Goal: Transaction & Acquisition: Purchase product/service

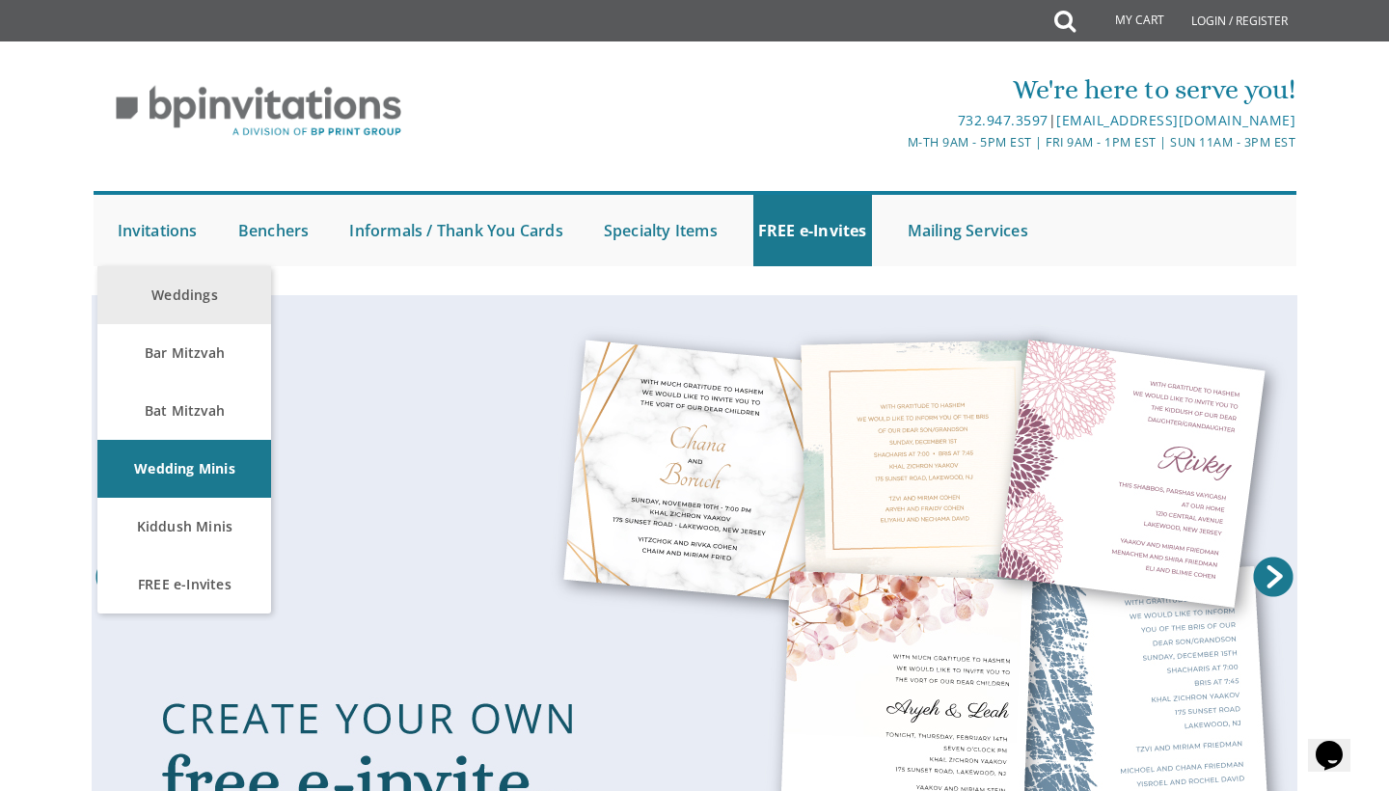
click at [173, 288] on link "Weddings" at bounding box center [184, 295] width 174 height 58
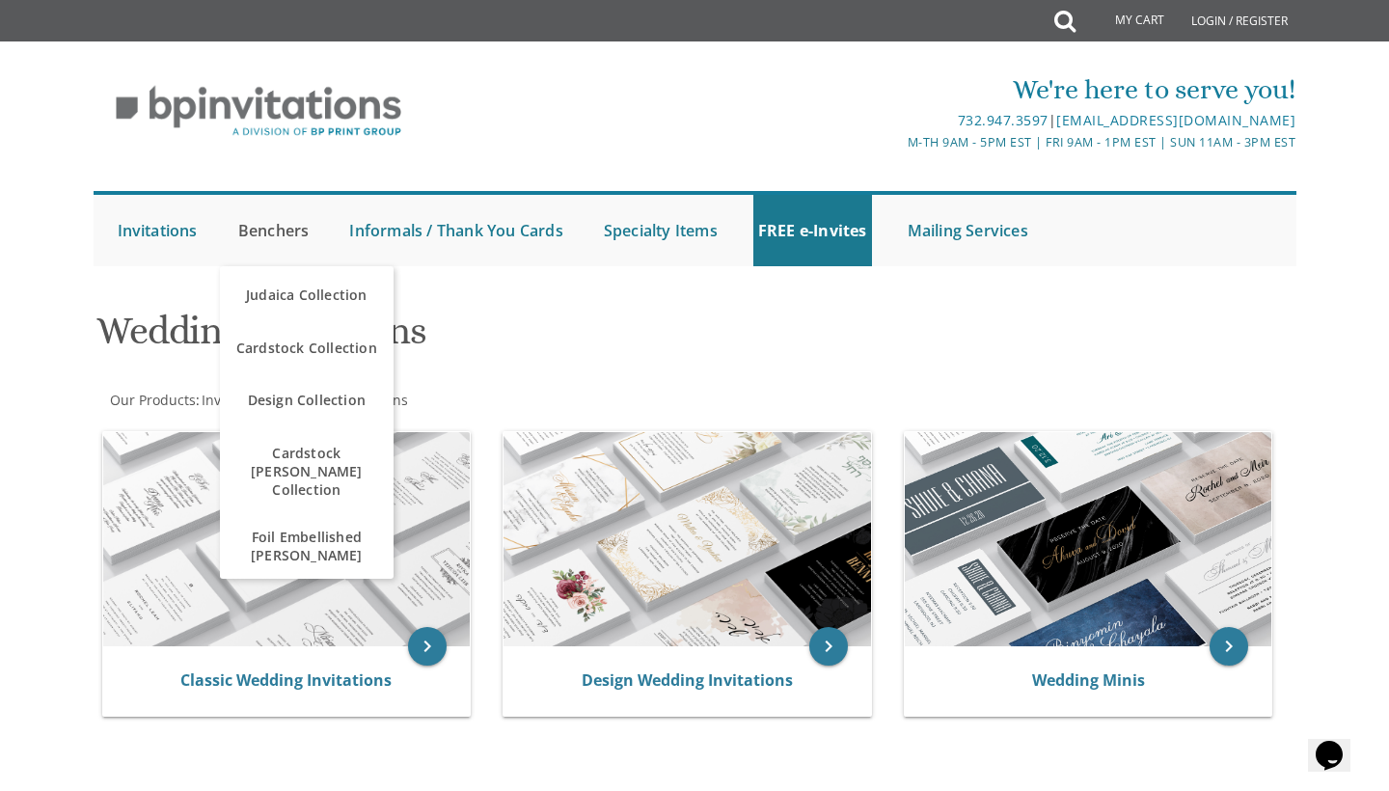
click at [272, 233] on link "Benchers" at bounding box center [273, 230] width 81 height 71
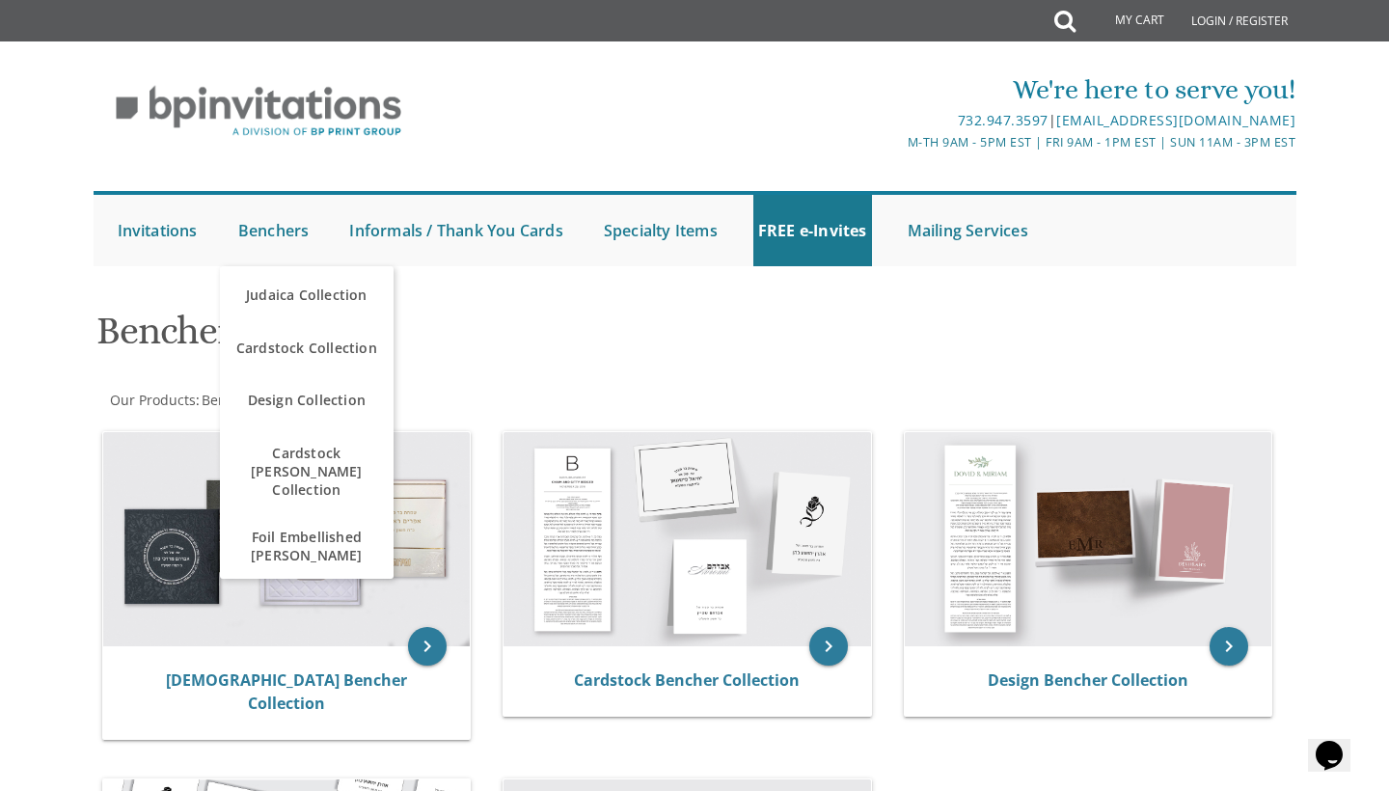
click at [73, 394] on body "My Cart Total: View Cart Item(s) Submit My Cart Total: View Cart Item(s) Login …" at bounding box center [694, 736] width 1389 height 1473
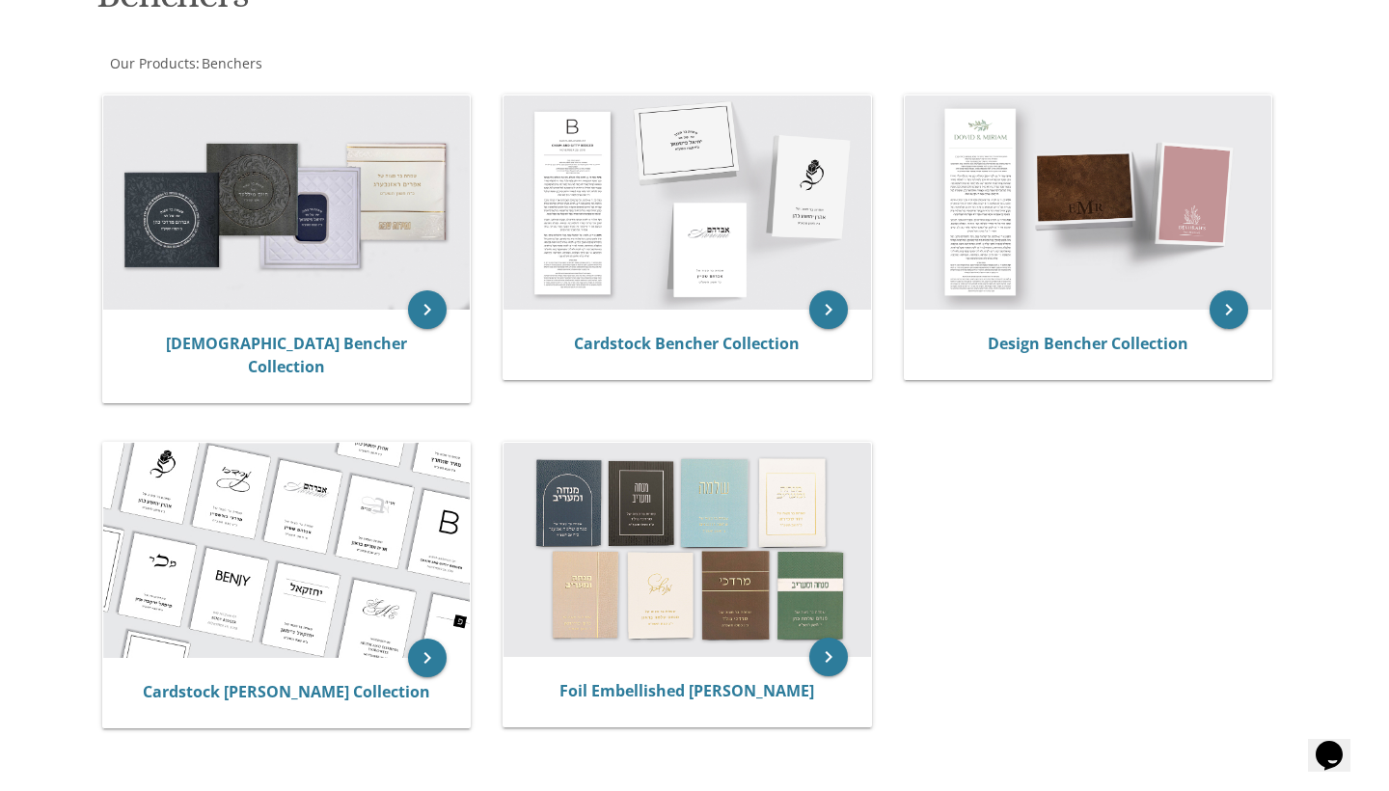
scroll to position [338, 0]
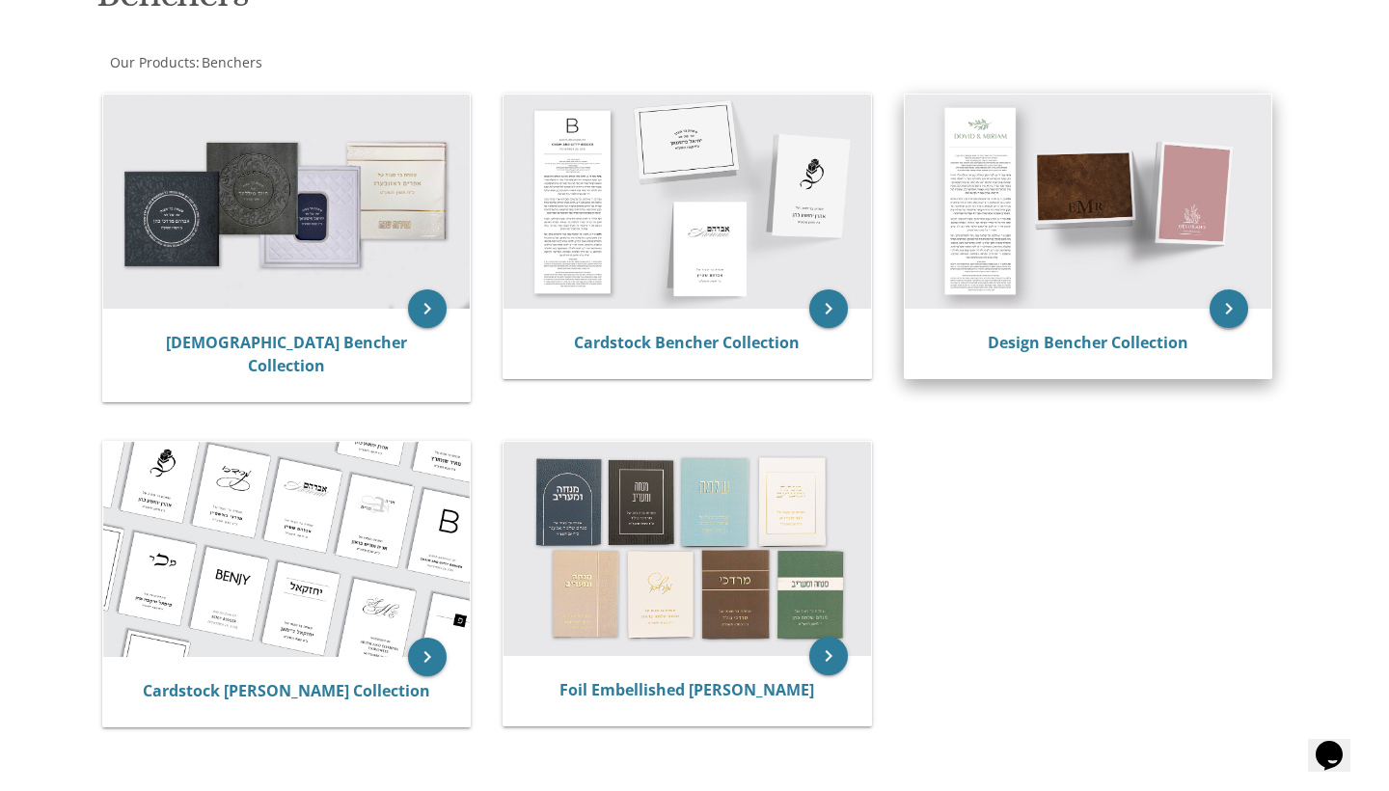
click at [1219, 309] on icon "keyboard_arrow_right" at bounding box center [1229, 308] width 39 height 39
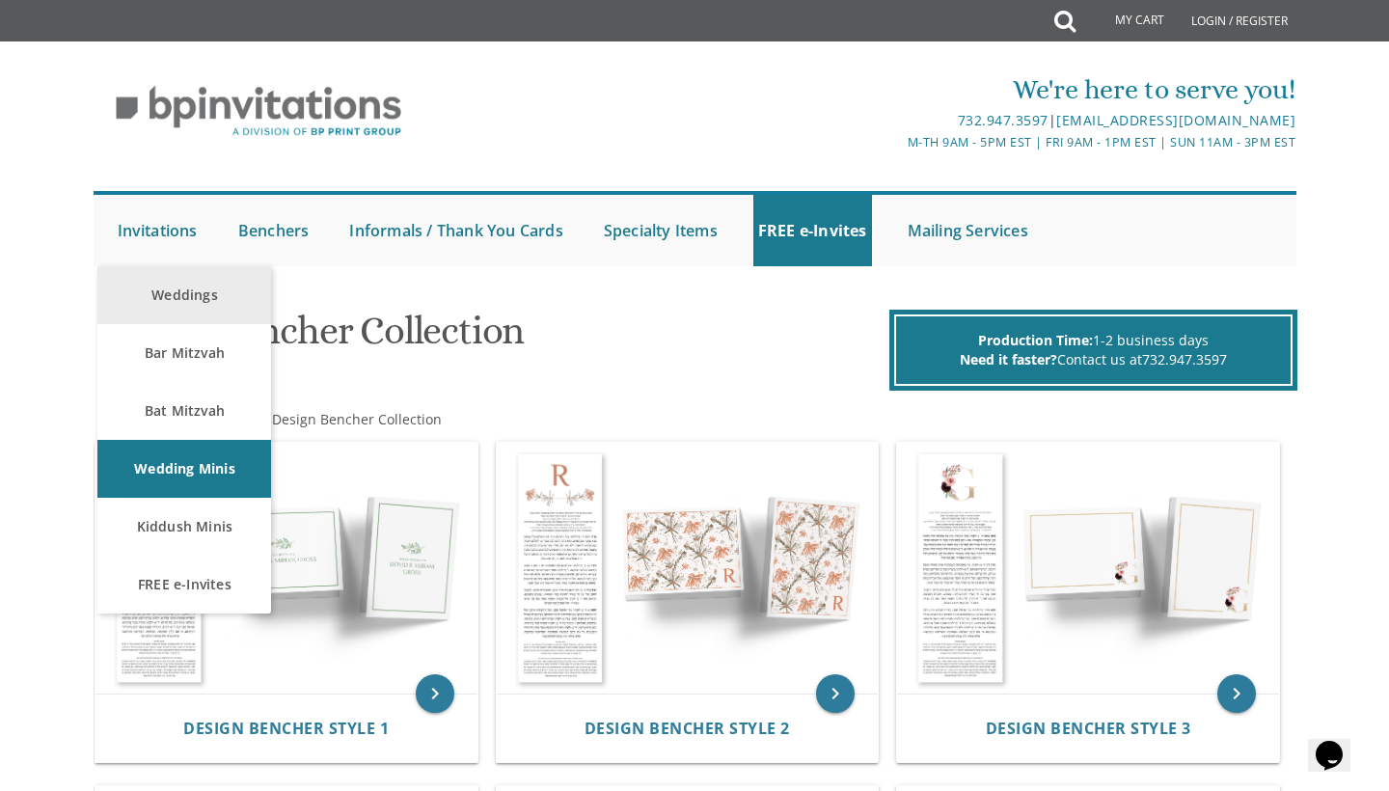
click at [162, 309] on link "Weddings" at bounding box center [184, 295] width 174 height 58
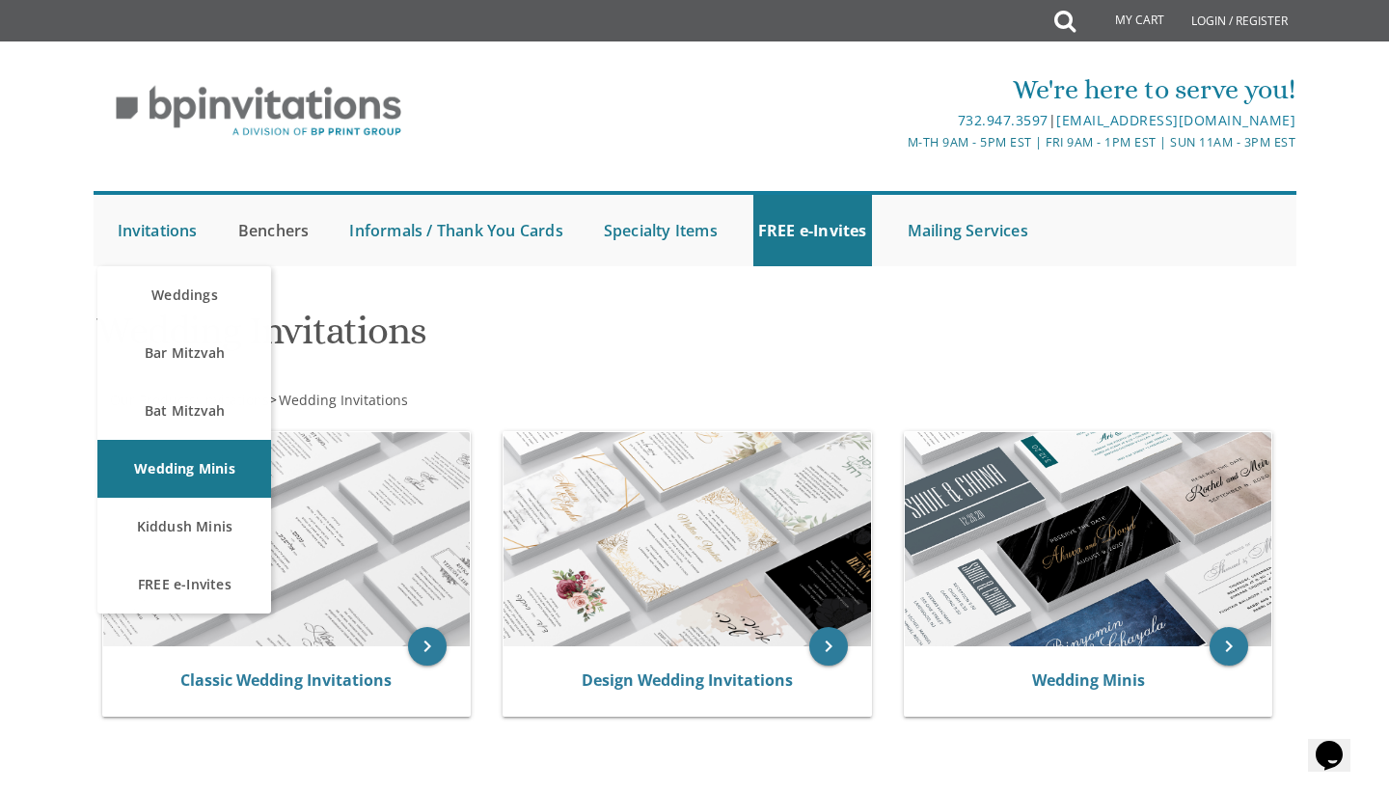
click at [264, 230] on link "Benchers" at bounding box center [273, 230] width 81 height 71
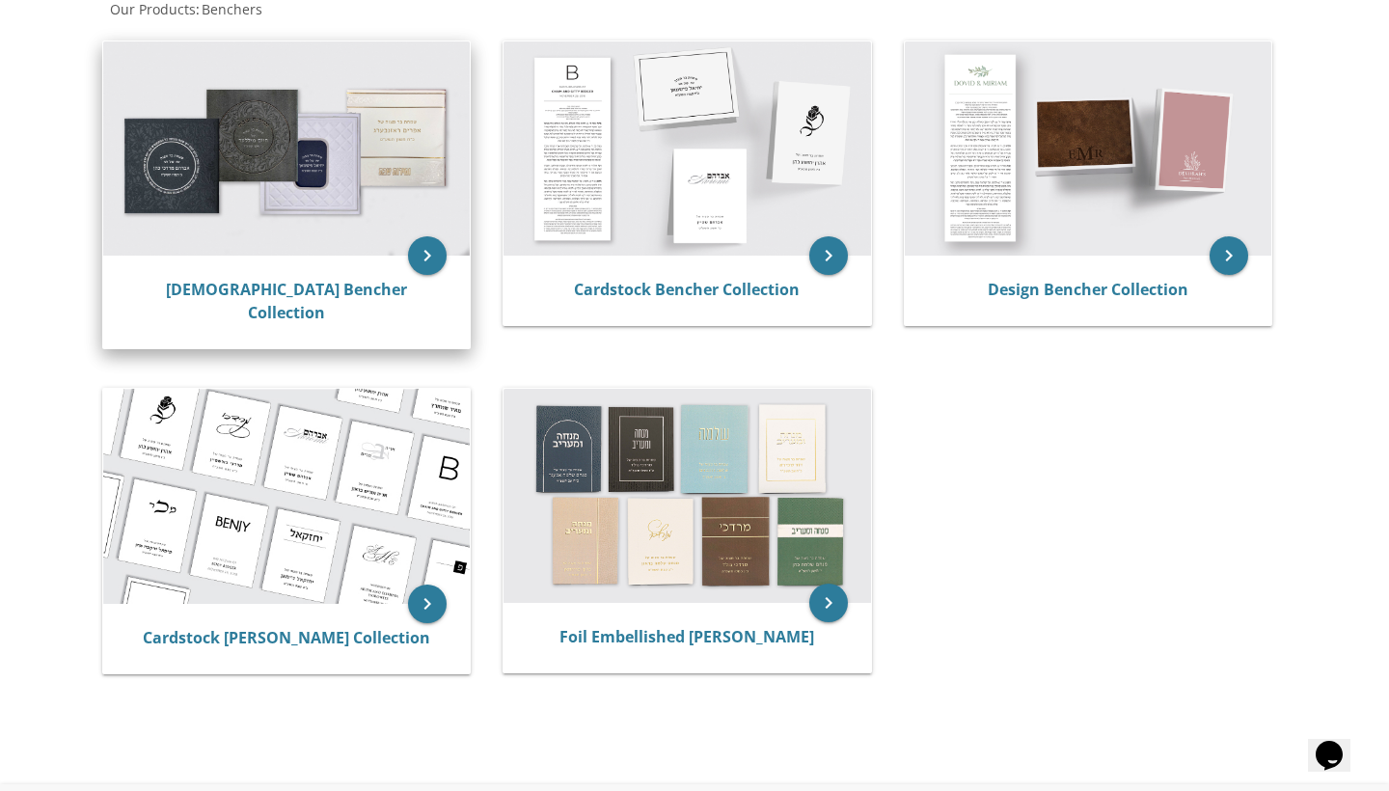
scroll to position [392, 0]
click at [410, 259] on icon "keyboard_arrow_right" at bounding box center [427, 254] width 39 height 39
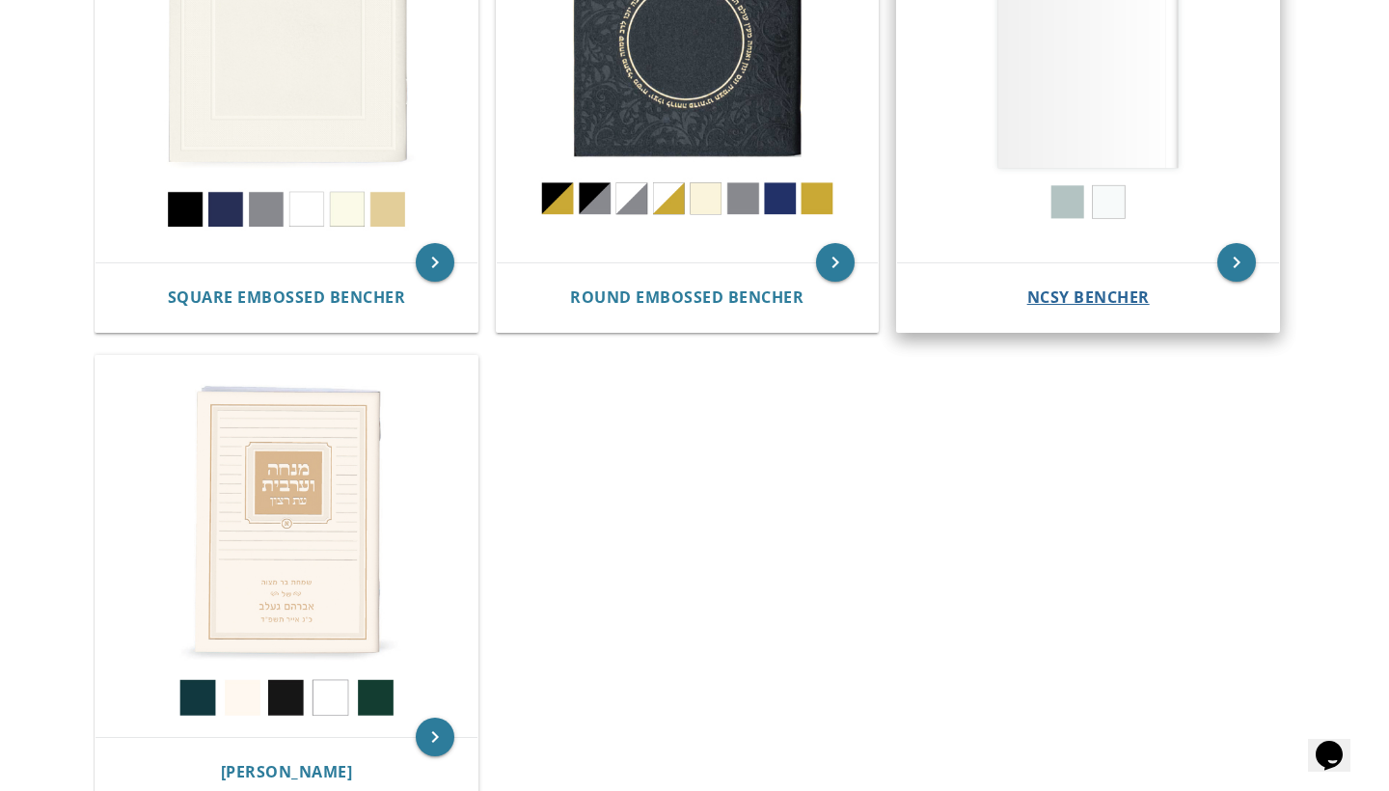
scroll to position [1038, 0]
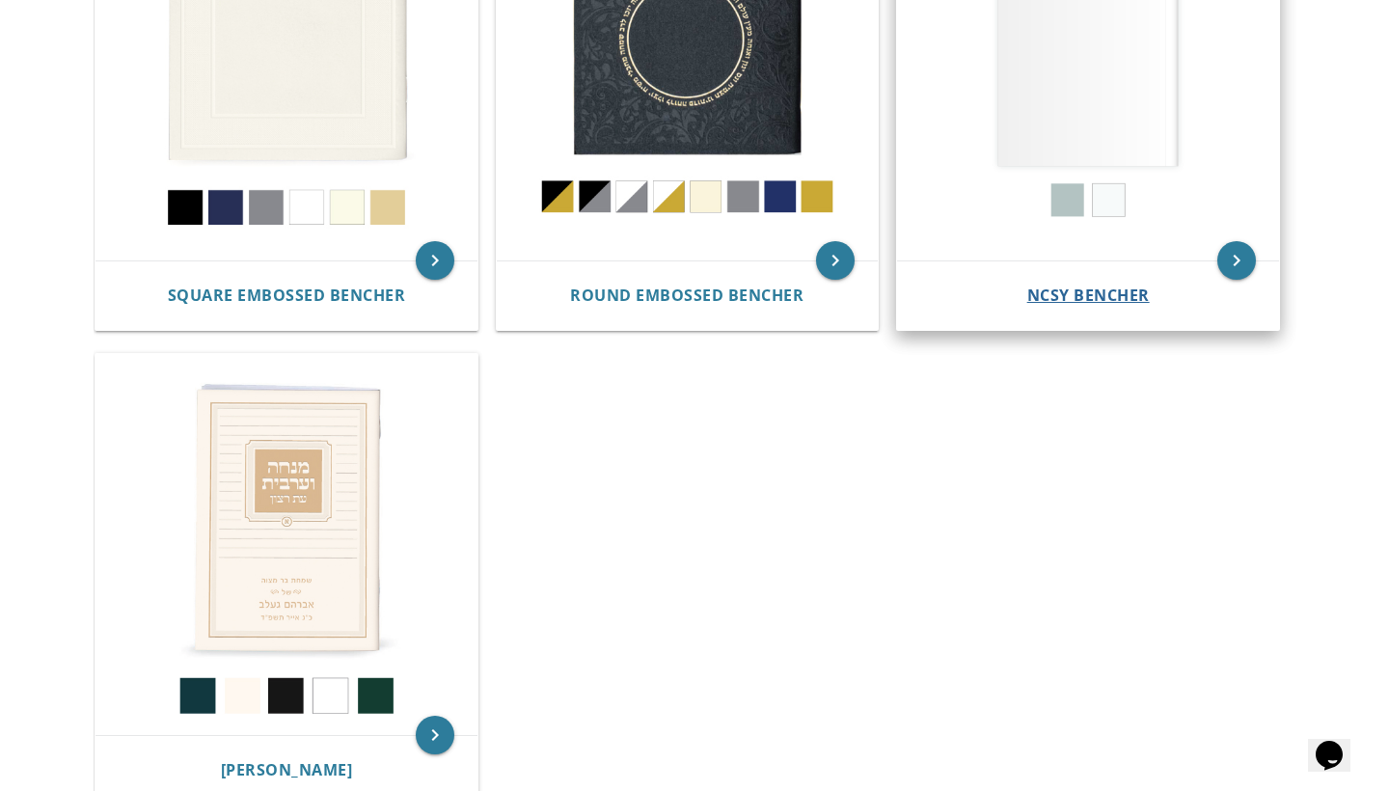
click at [1129, 298] on span "NCSY Bencher" at bounding box center [1088, 295] width 123 height 21
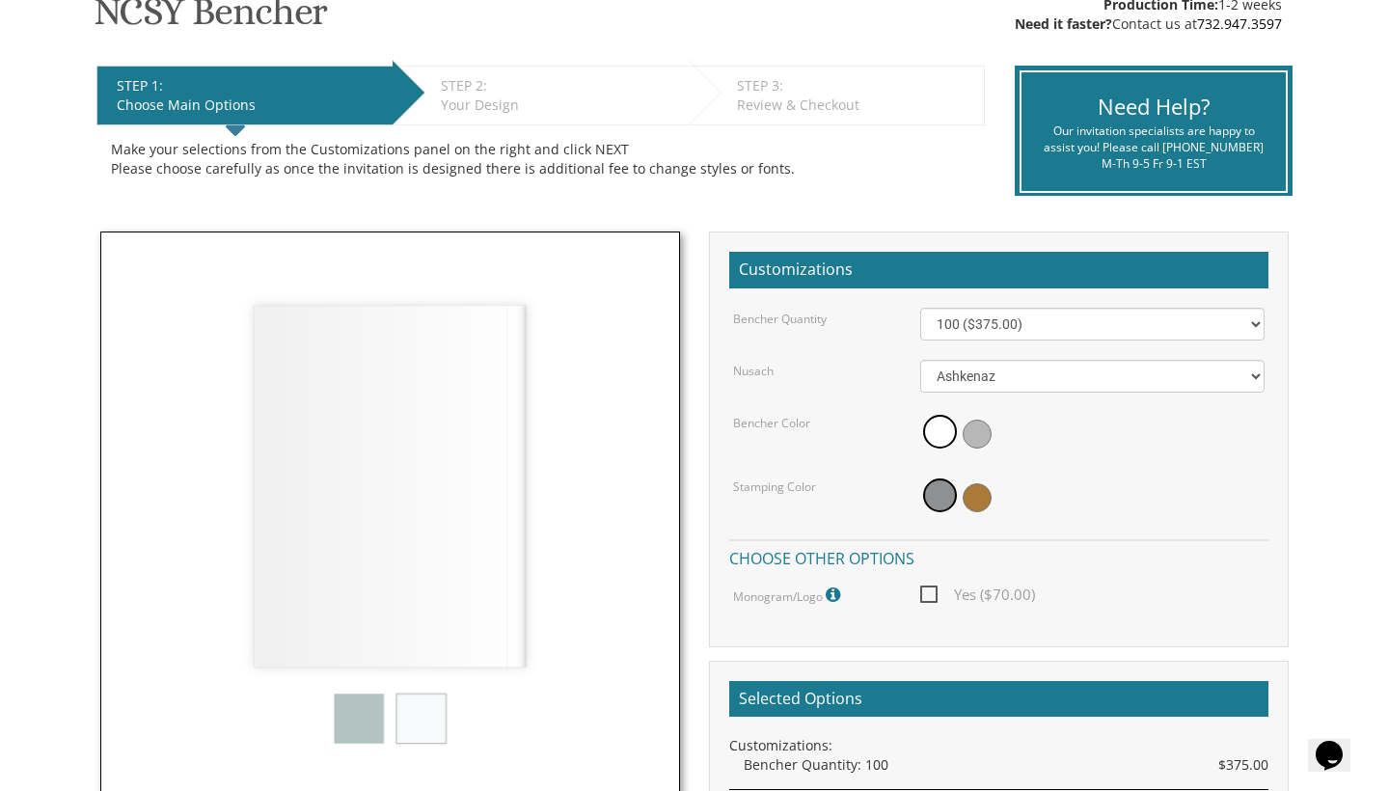
scroll to position [350, 0]
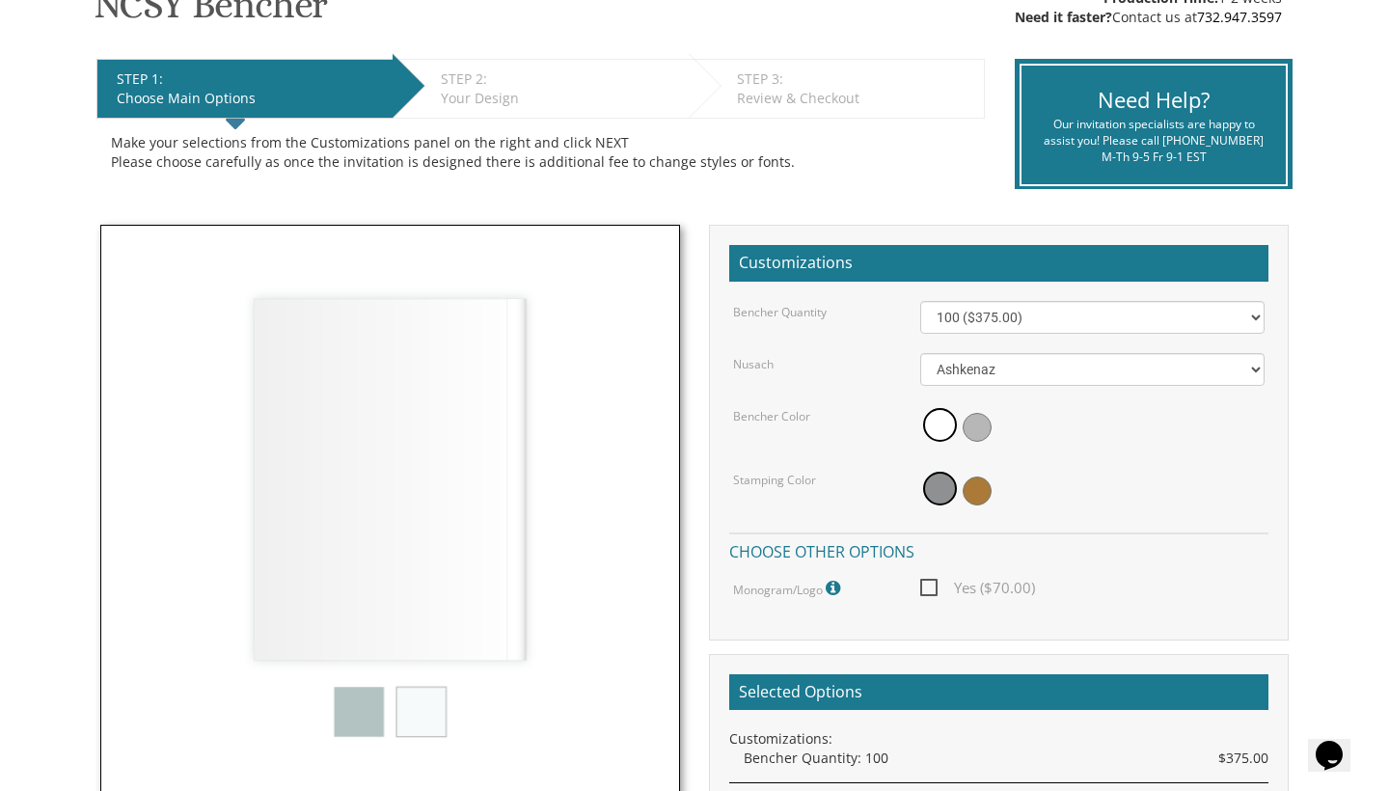
click at [931, 581] on span "Yes ($70.00)" at bounding box center [977, 588] width 115 height 24
click at [931, 581] on input "Yes ($70.00)" at bounding box center [926, 586] width 13 height 13
checkbox input "true"
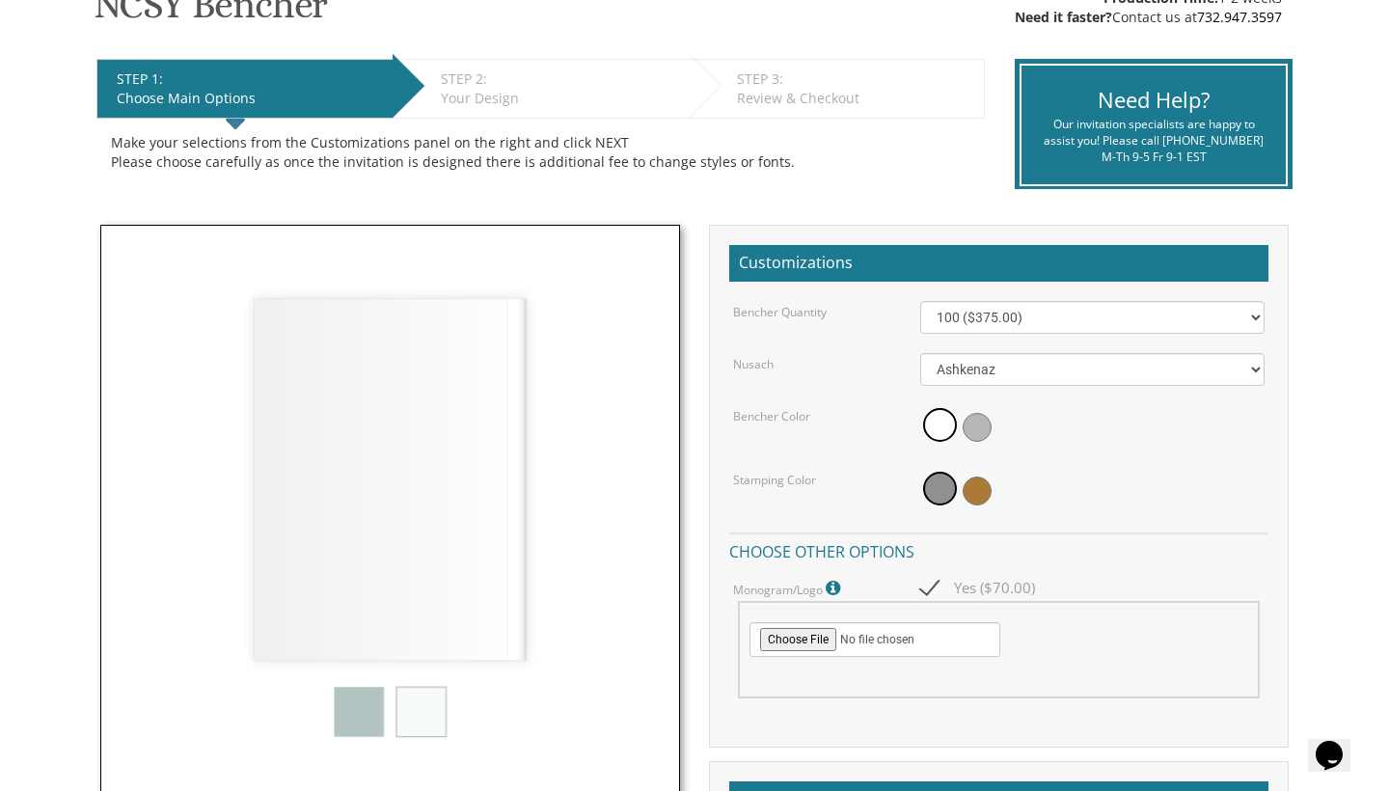
click at [822, 636] on input "file" at bounding box center [875, 639] width 251 height 35
type input "C:\fakepath\PHOTO-2025-09-02-13-51-05.jpg"
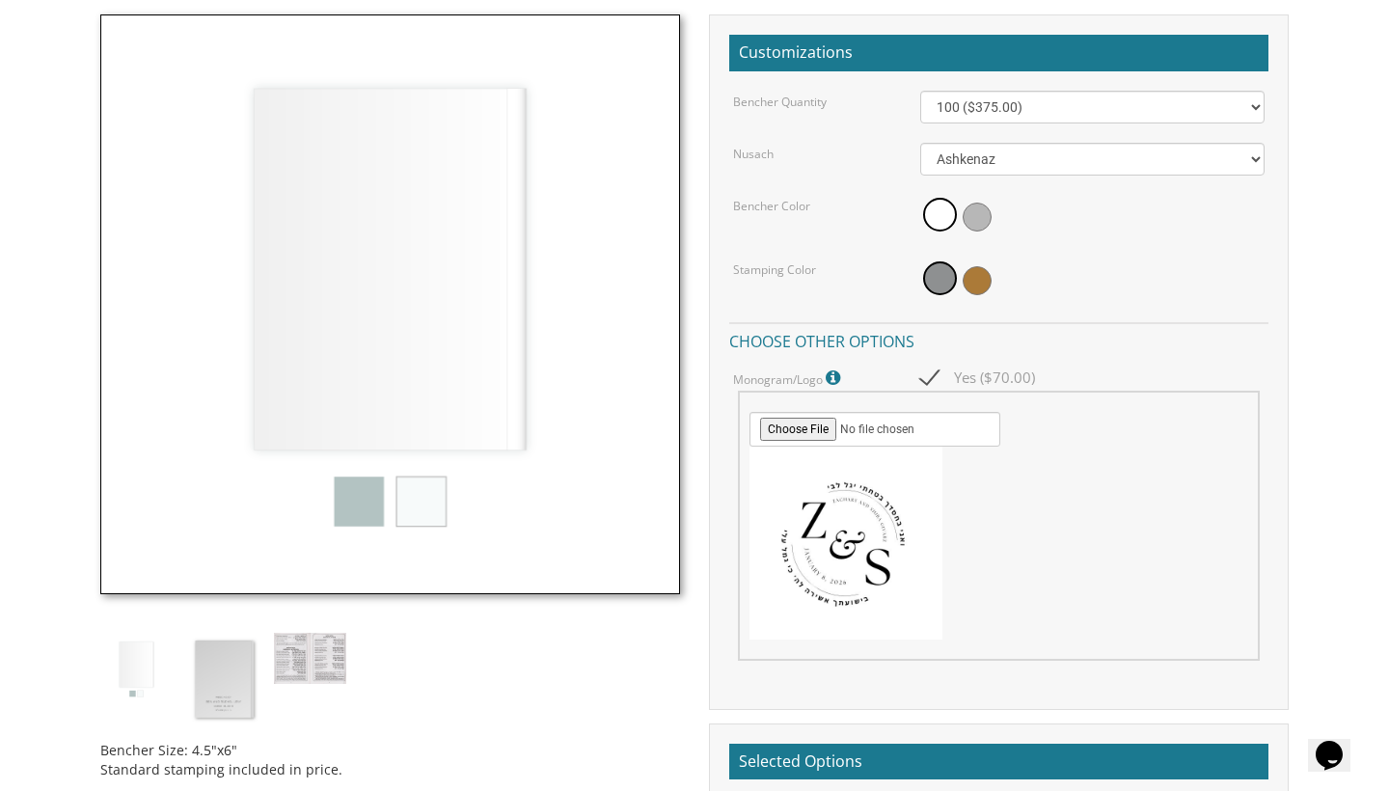
scroll to position [668, 0]
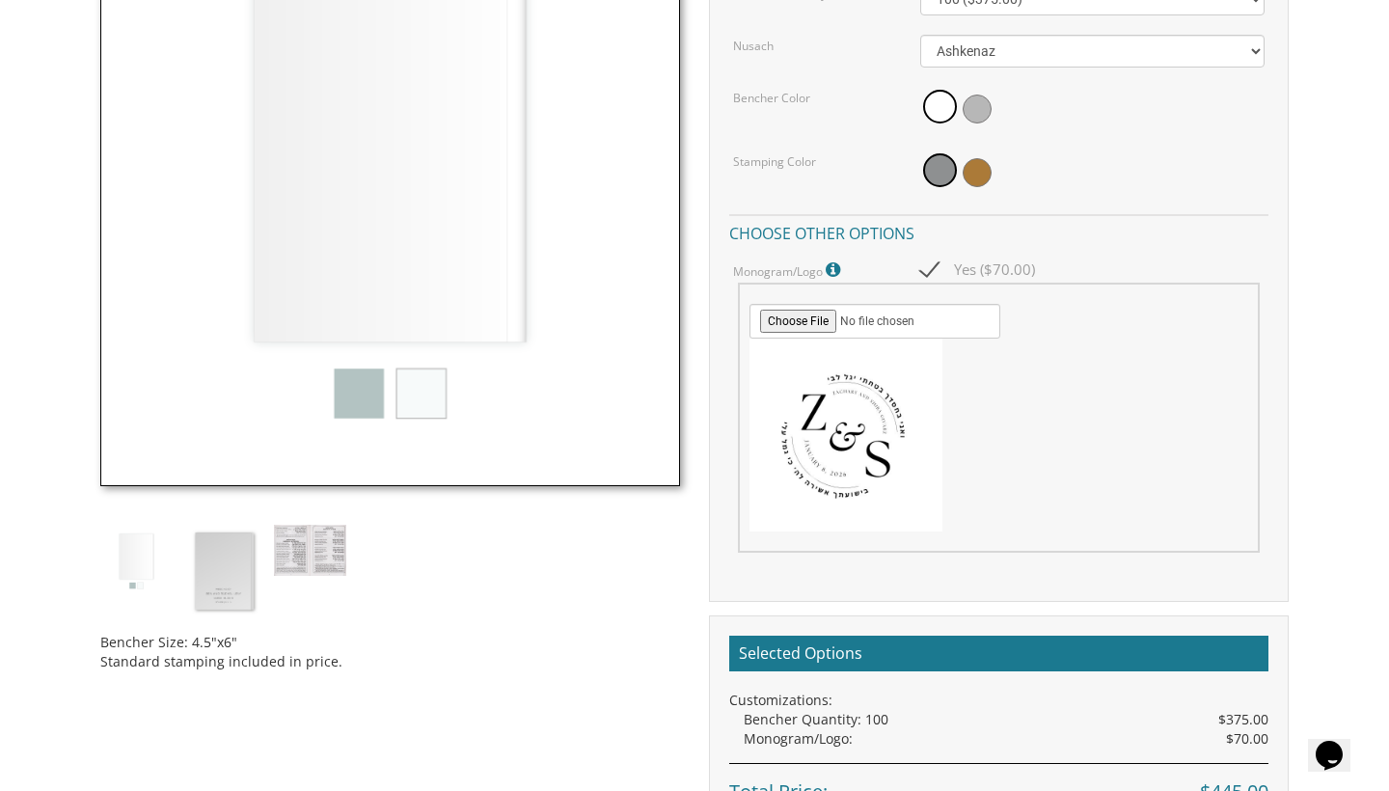
click at [349, 400] on img at bounding box center [390, 196] width 580 height 580
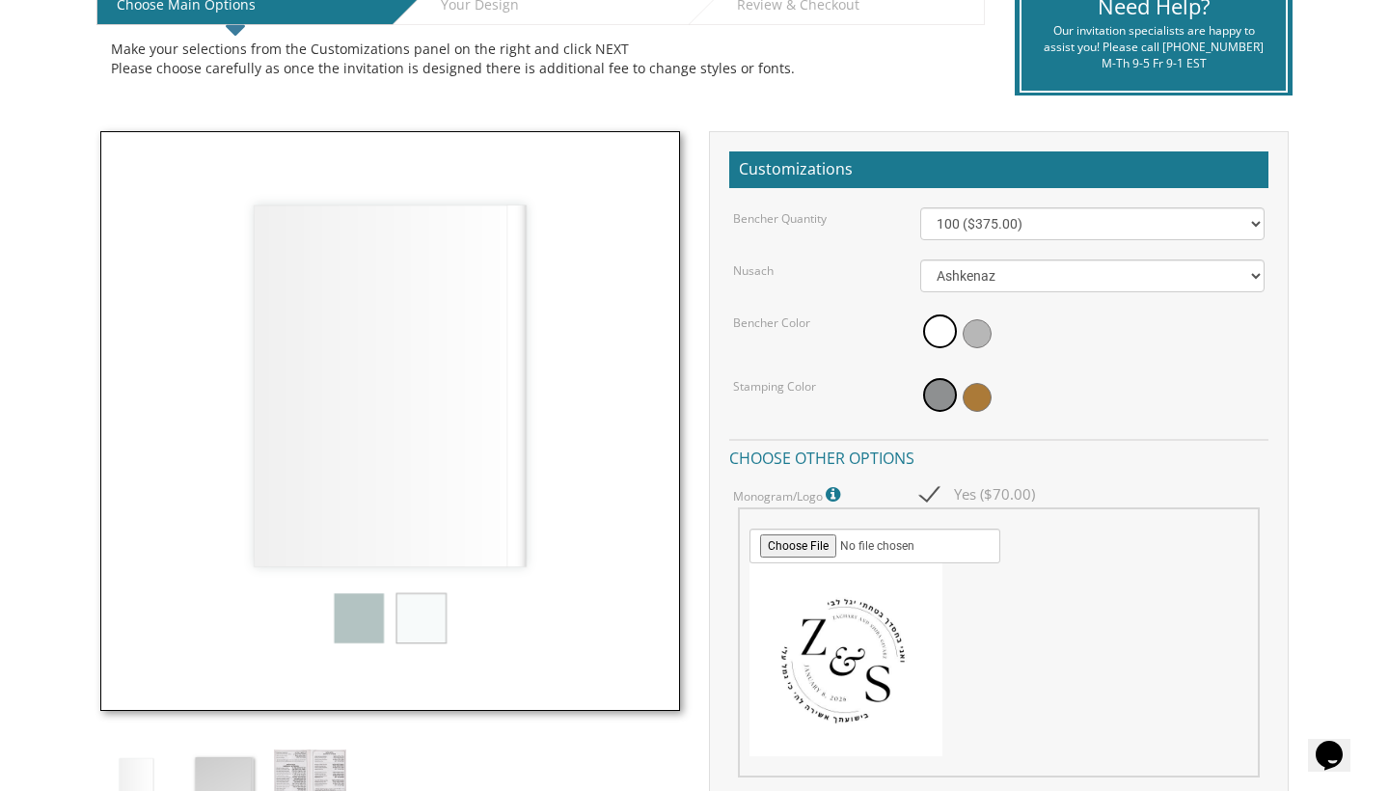
scroll to position [420, 0]
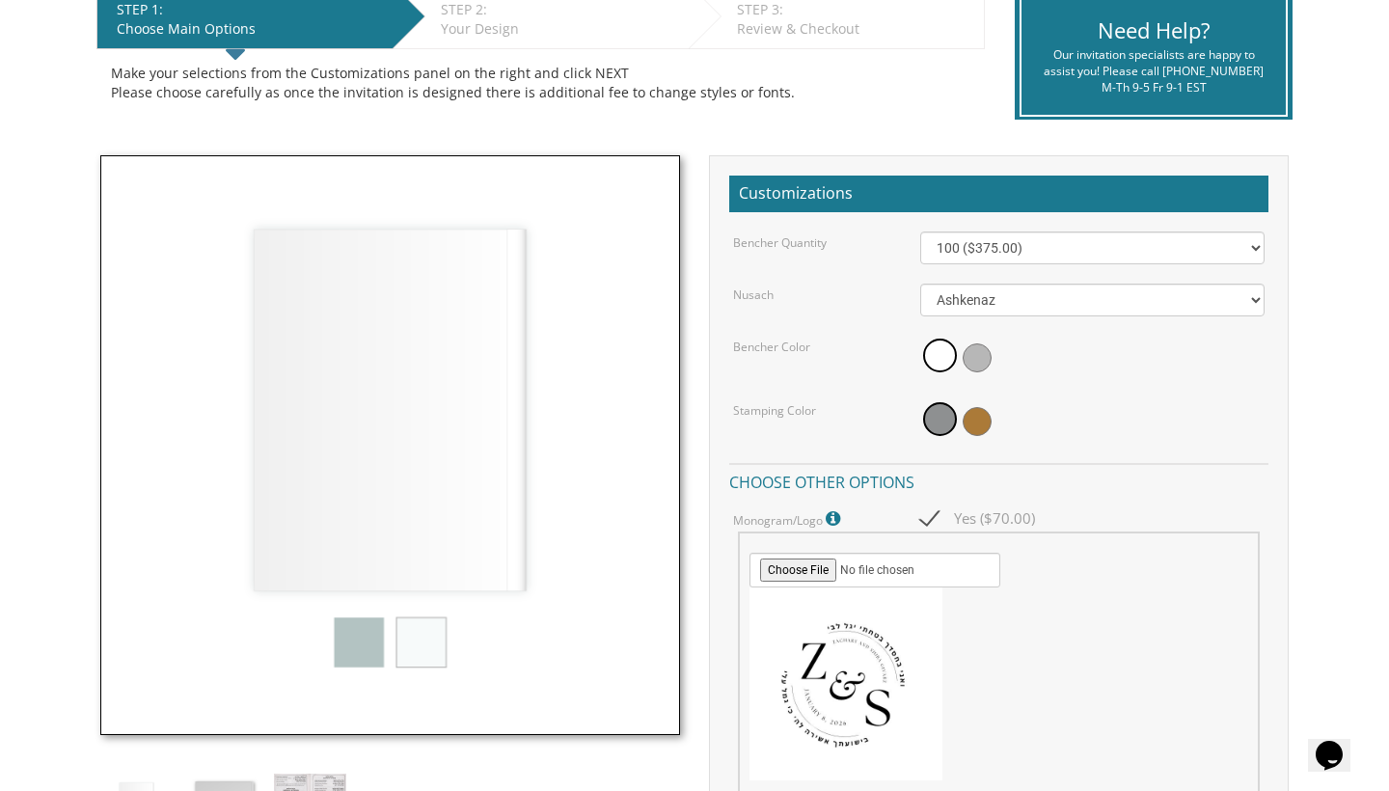
click at [1080, 389] on div "Bencher Quantity 100 ($375.00) 200 ($650.00) 300 ($975.00) 400 ($1,300.00) 500 …" at bounding box center [998, 522] width 539 height 580
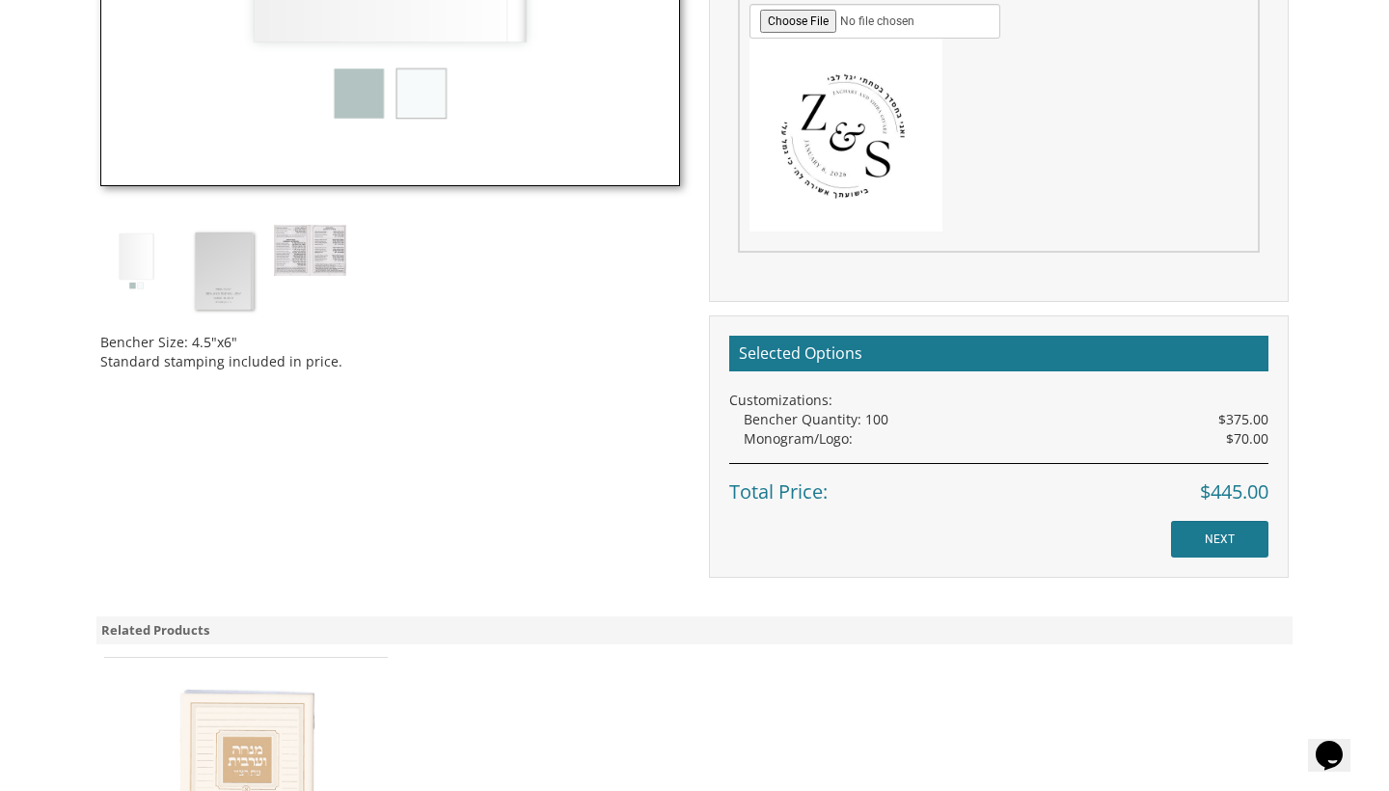
scroll to position [993, 0]
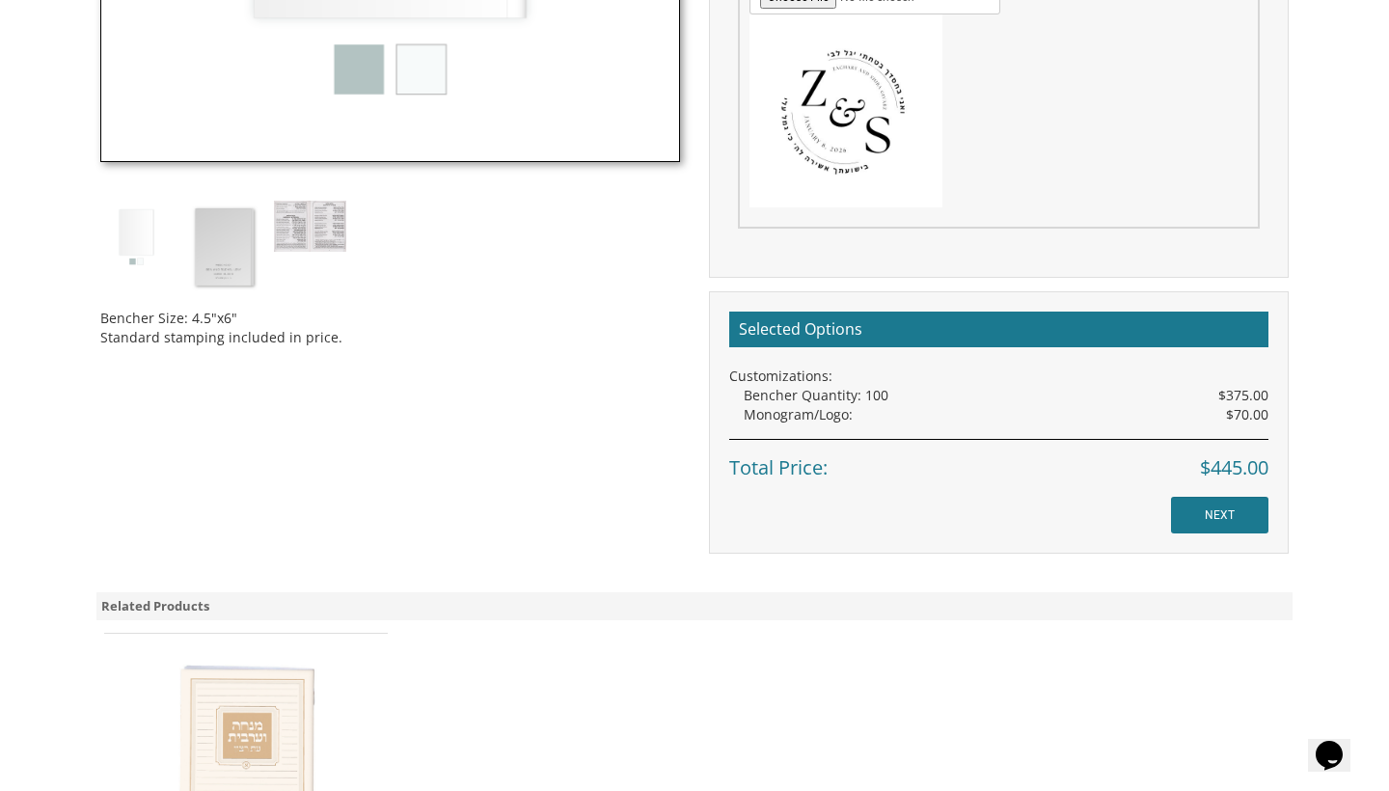
click at [1200, 497] on input "NEXT" at bounding box center [1219, 515] width 97 height 37
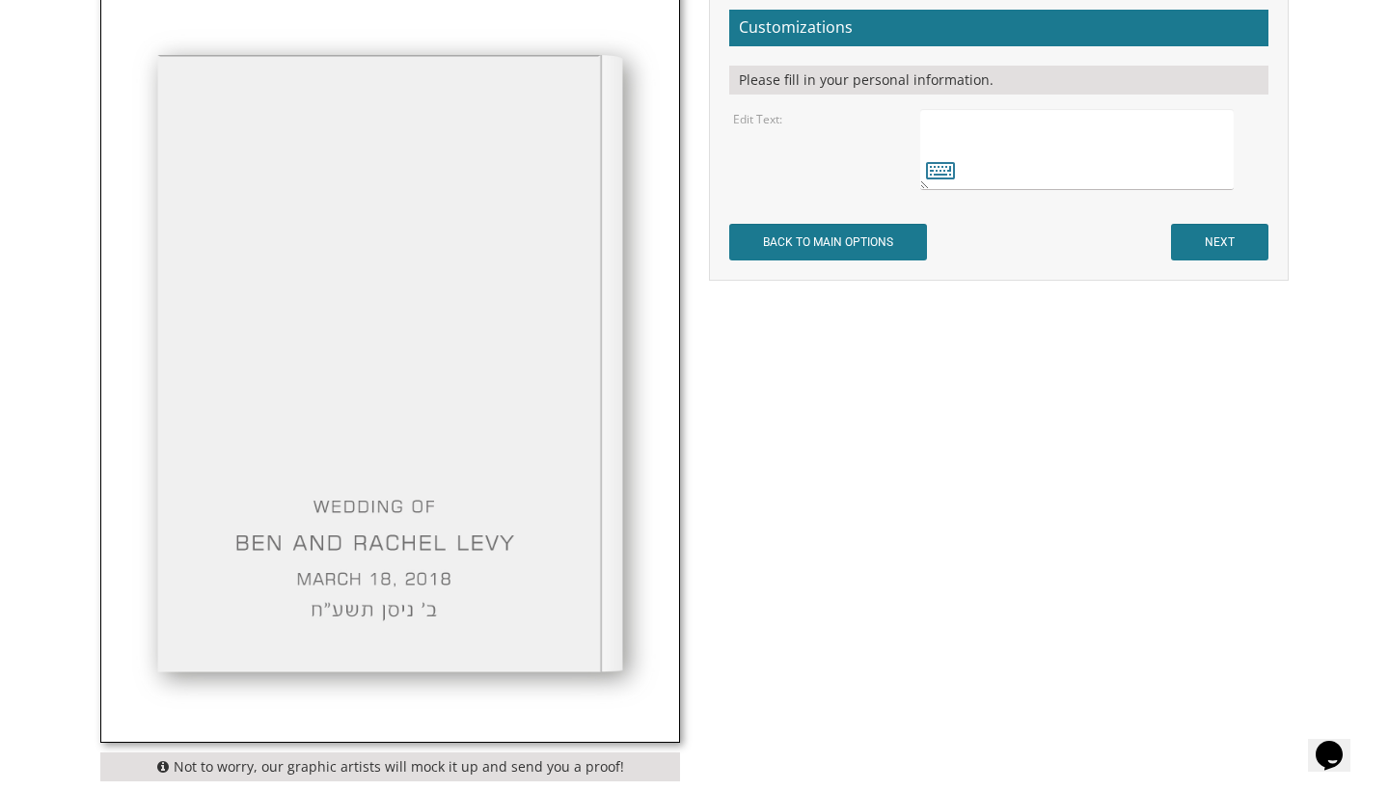
scroll to position [613, 0]
click at [958, 123] on textarea at bounding box center [1077, 148] width 314 height 81
type textarea "S"
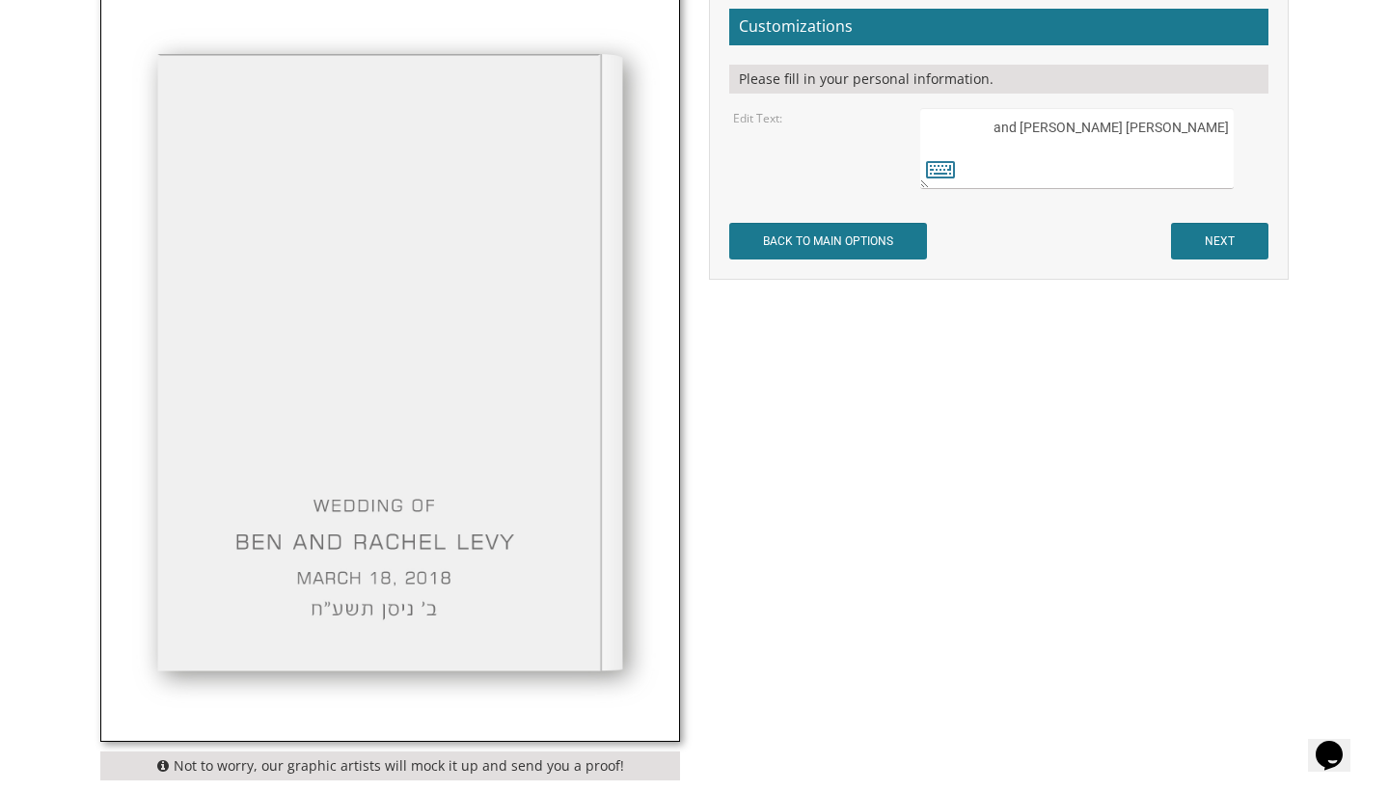
type textarea "Zachary and Shira Givarz"
click at [1071, 133] on textarea at bounding box center [1077, 148] width 314 height 81
click at [1181, 238] on input "NEXT" at bounding box center [1219, 241] width 97 height 37
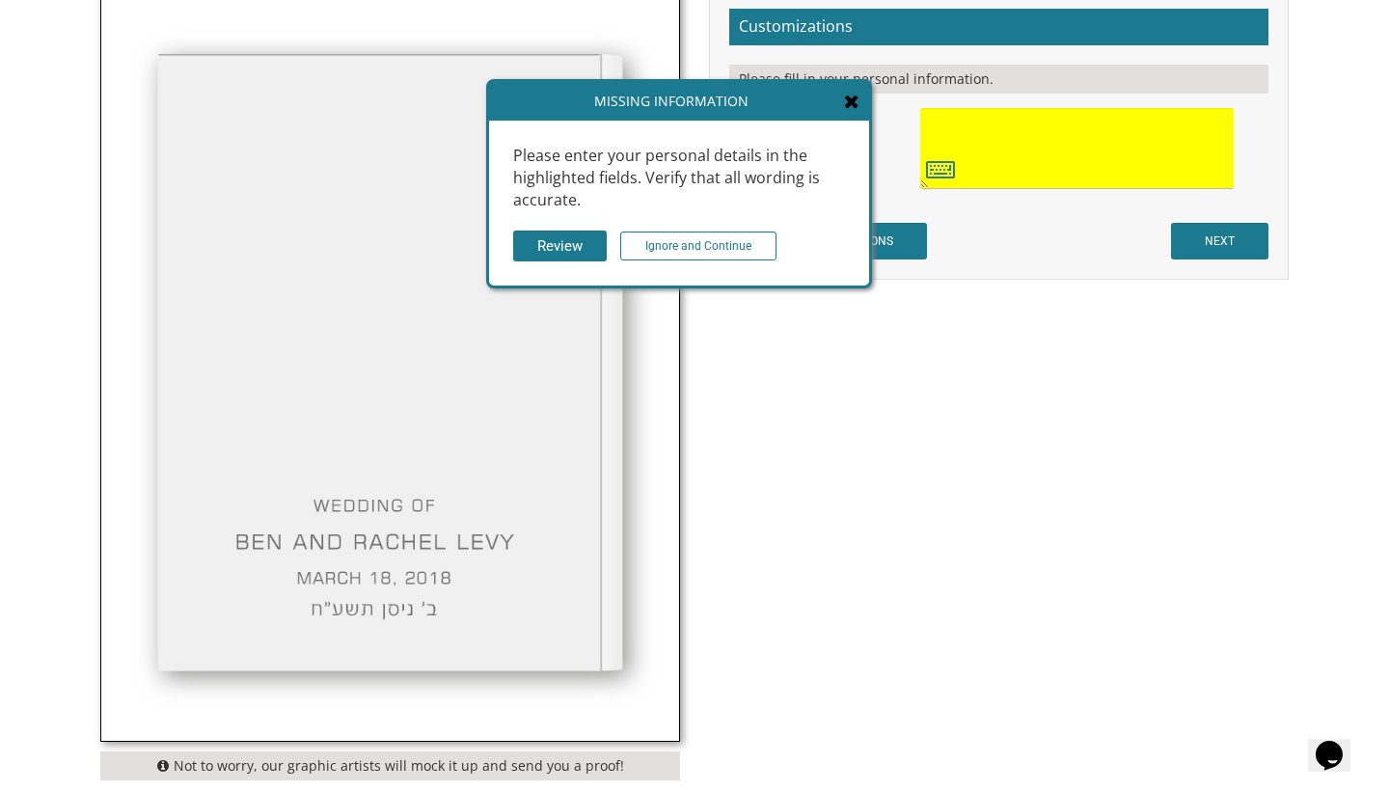
click at [860, 101] on div "Missing Information" at bounding box center [679, 101] width 380 height 39
click at [838, 100] on div "Missing Information" at bounding box center [679, 101] width 380 height 39
click at [857, 102] on icon at bounding box center [851, 101] width 15 height 19
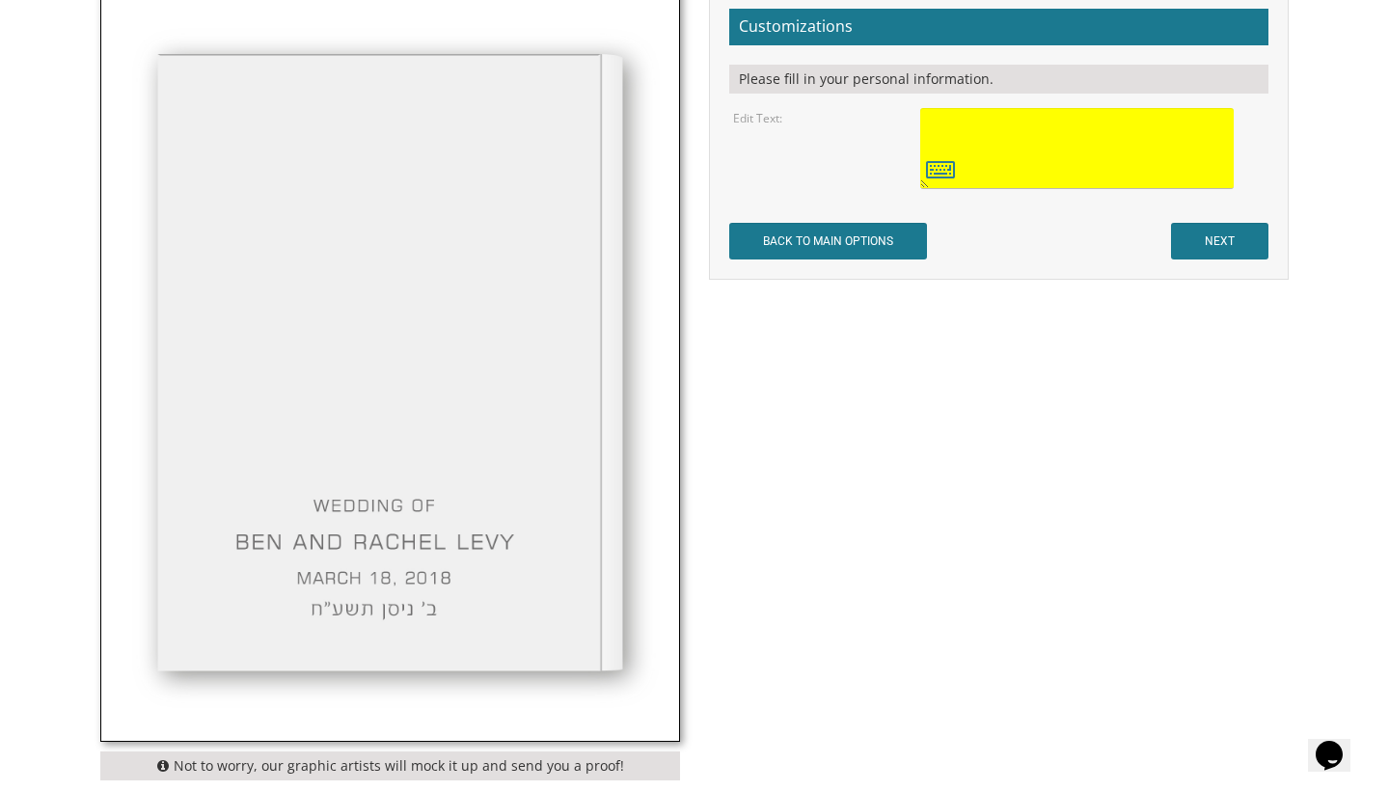
click at [1005, 255] on form "Customizations Please fill in your personal information. Edit Text: BACK TO MAI…" at bounding box center [998, 134] width 539 height 251
click at [979, 123] on textarea at bounding box center [1077, 148] width 314 height 81
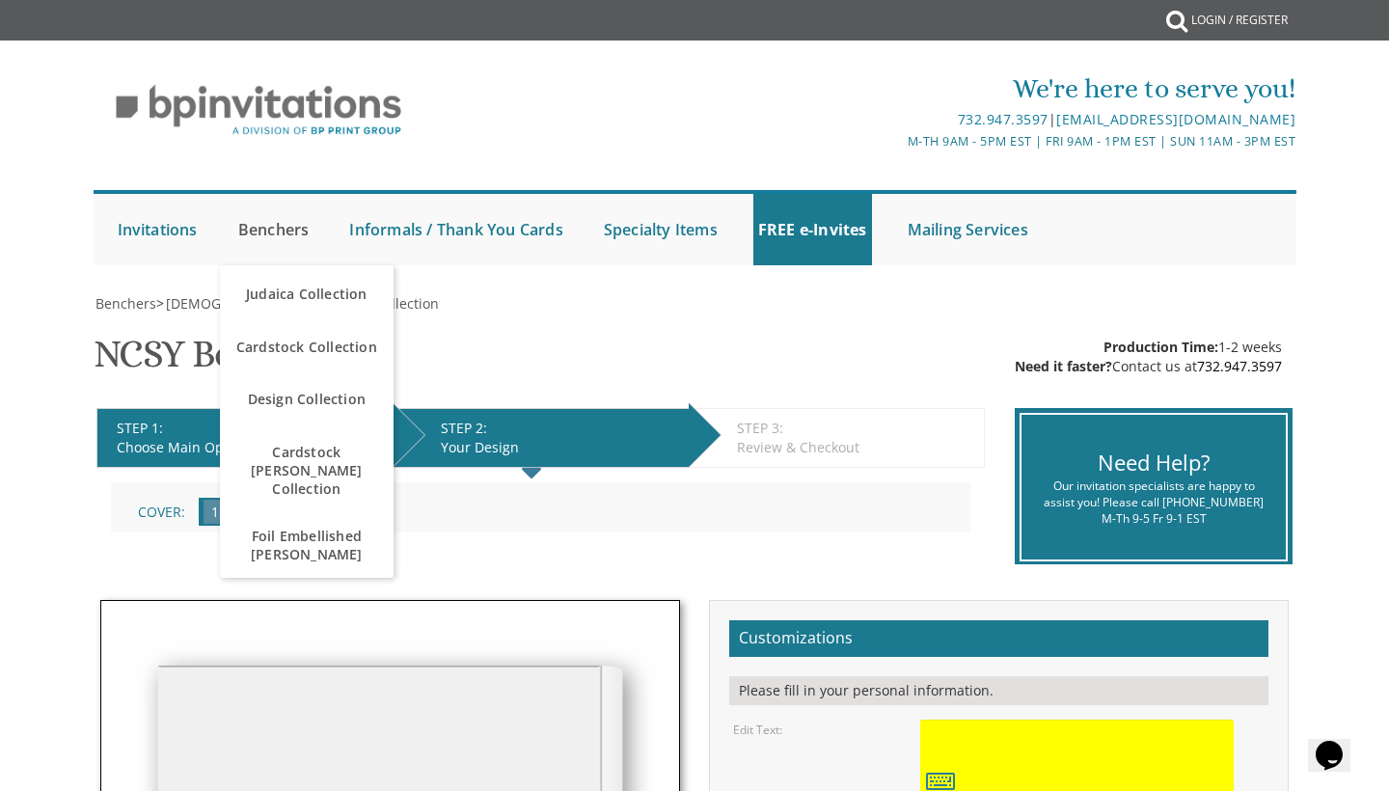
scroll to position [4, 0]
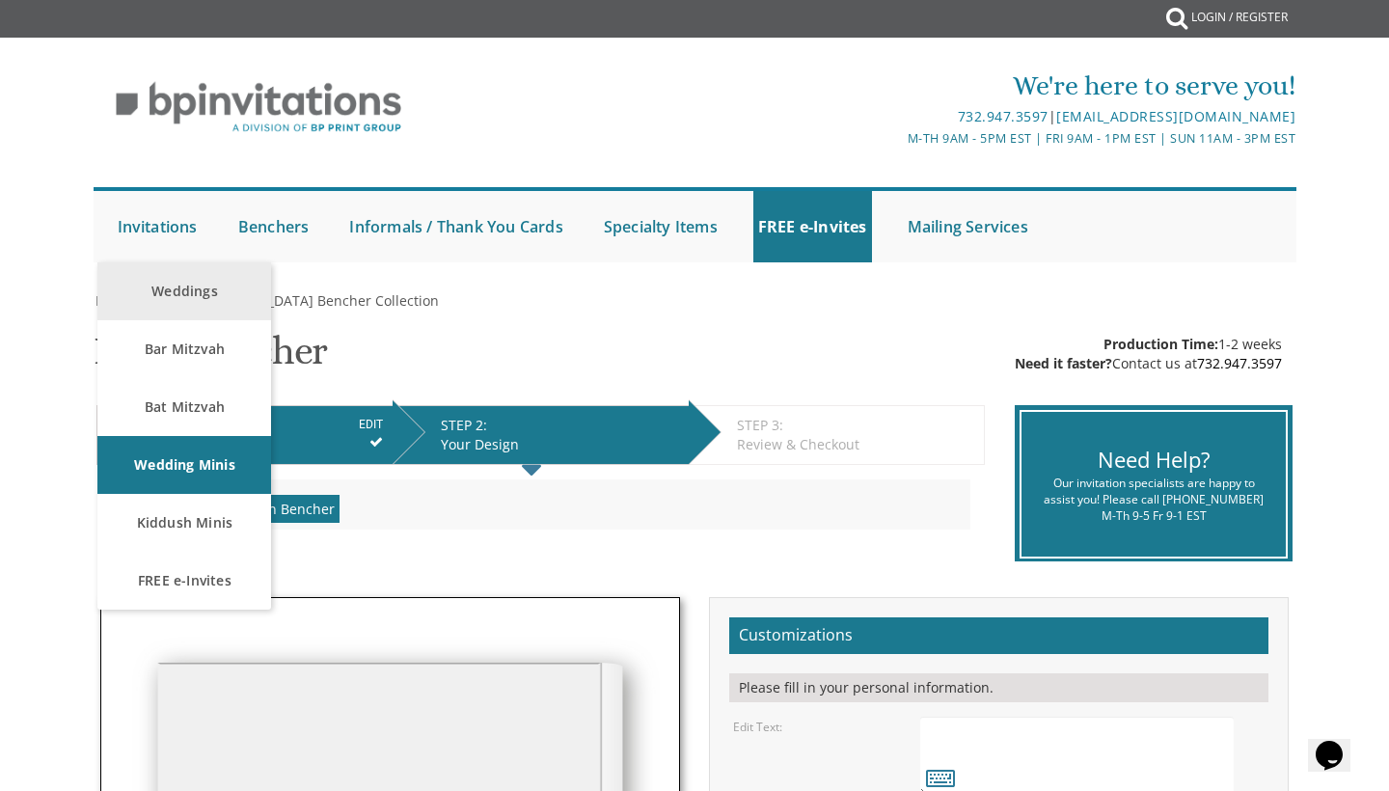
click at [173, 287] on link "Weddings" at bounding box center [184, 291] width 174 height 58
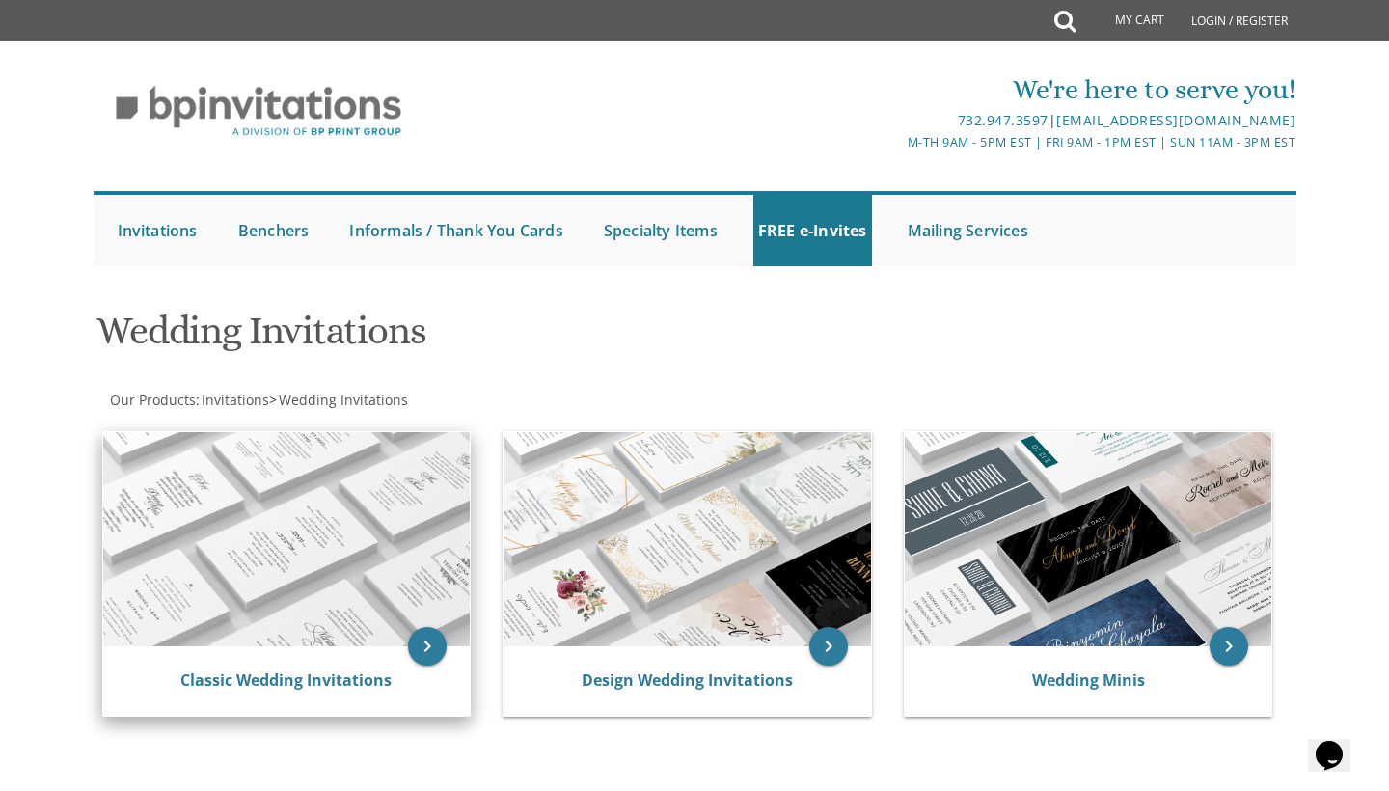
click at [293, 490] on img at bounding box center [287, 539] width 368 height 214
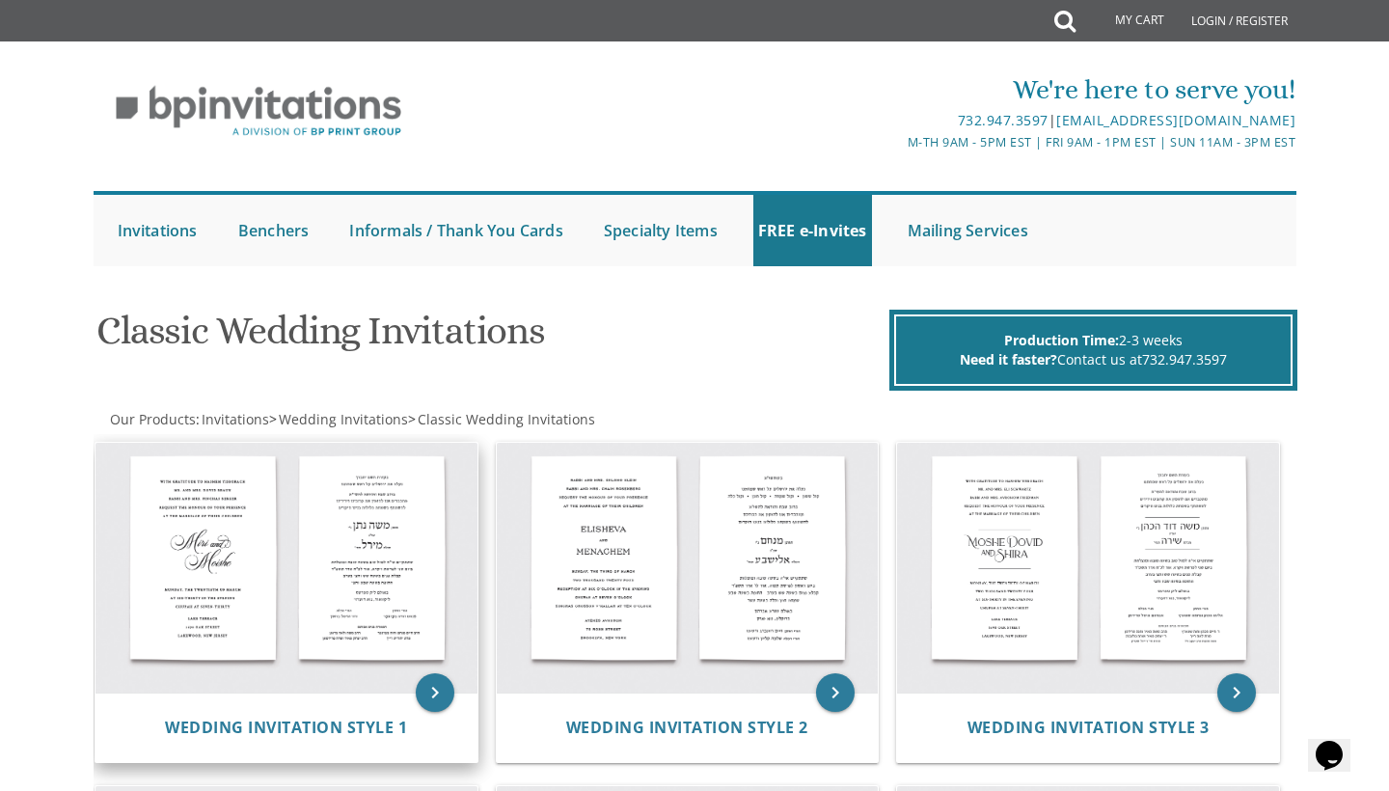
click at [314, 538] on img at bounding box center [286, 568] width 382 height 251
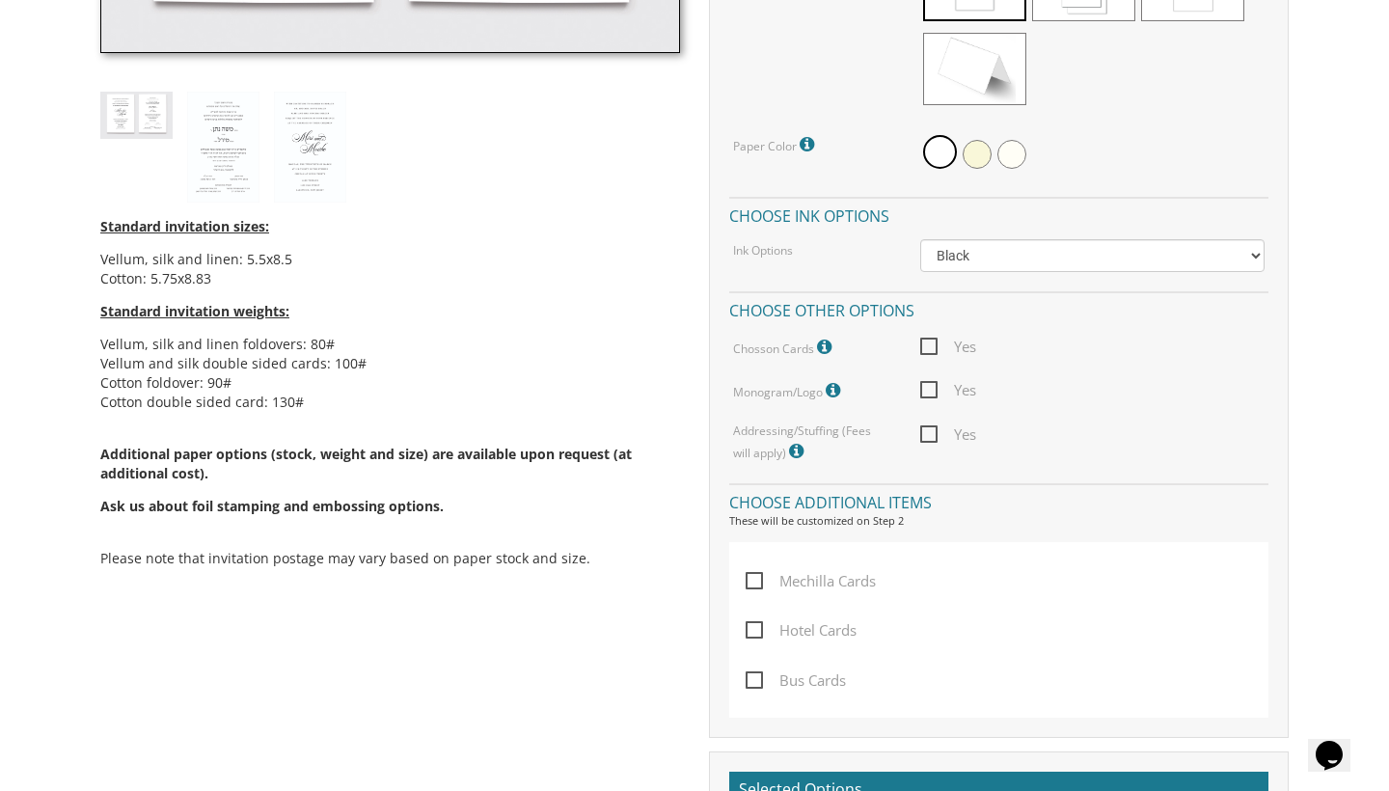
scroll to position [906, 0]
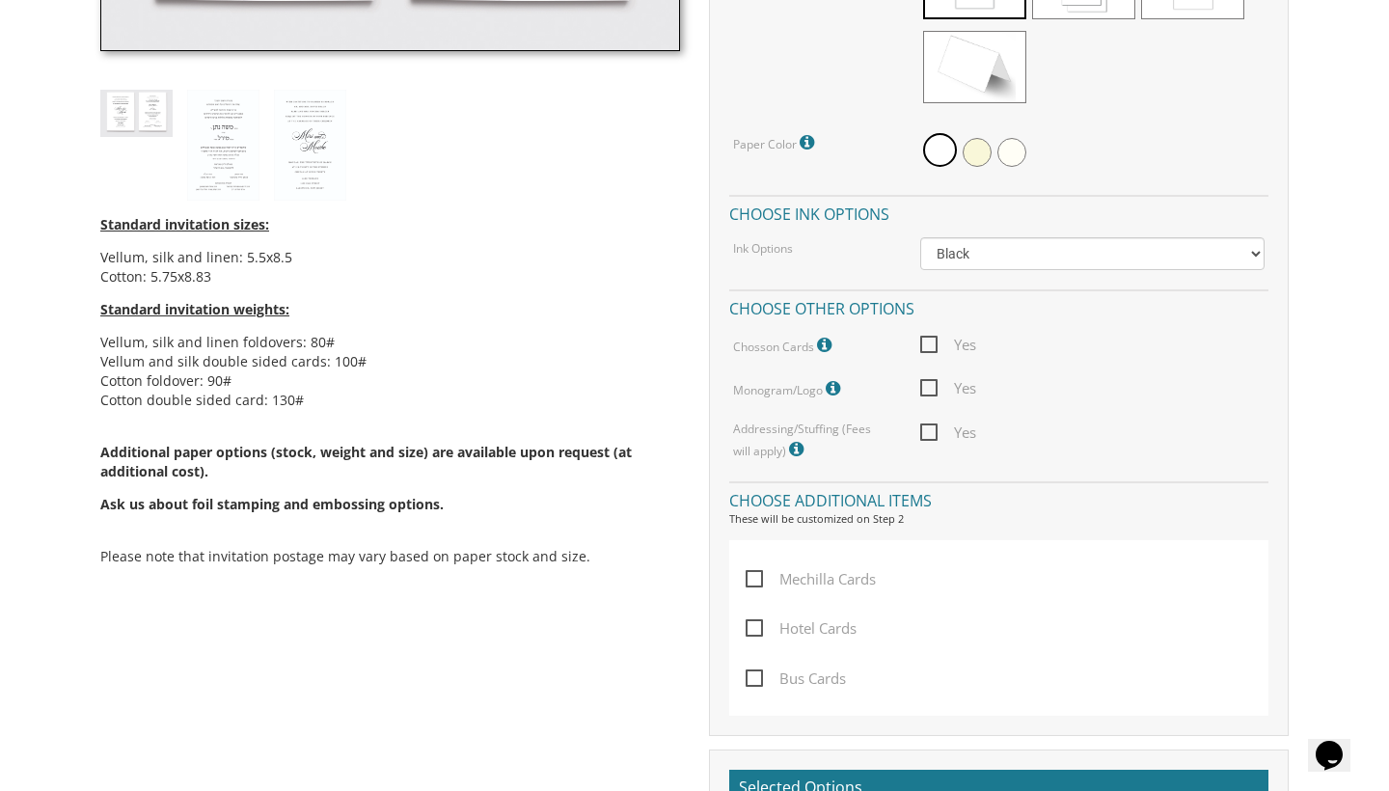
click at [929, 376] on span "Yes" at bounding box center [948, 388] width 56 height 24
click at [929, 380] on input "Yes" at bounding box center [926, 386] width 13 height 13
checkbox input "true"
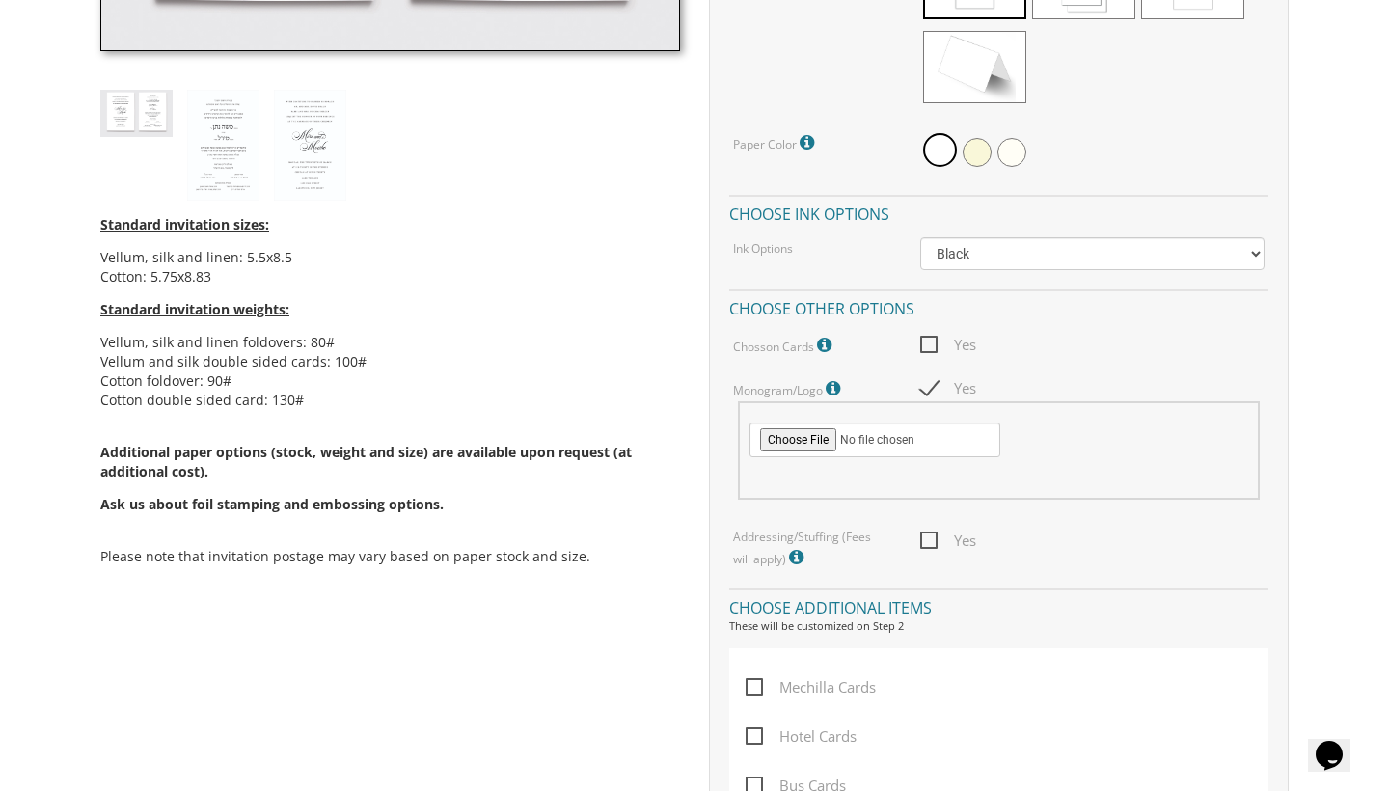
click at [836, 439] on input "file" at bounding box center [875, 440] width 251 height 35
type input "C:\fakepath\PHOTO-2025-09-02-13-51-05.jpg"
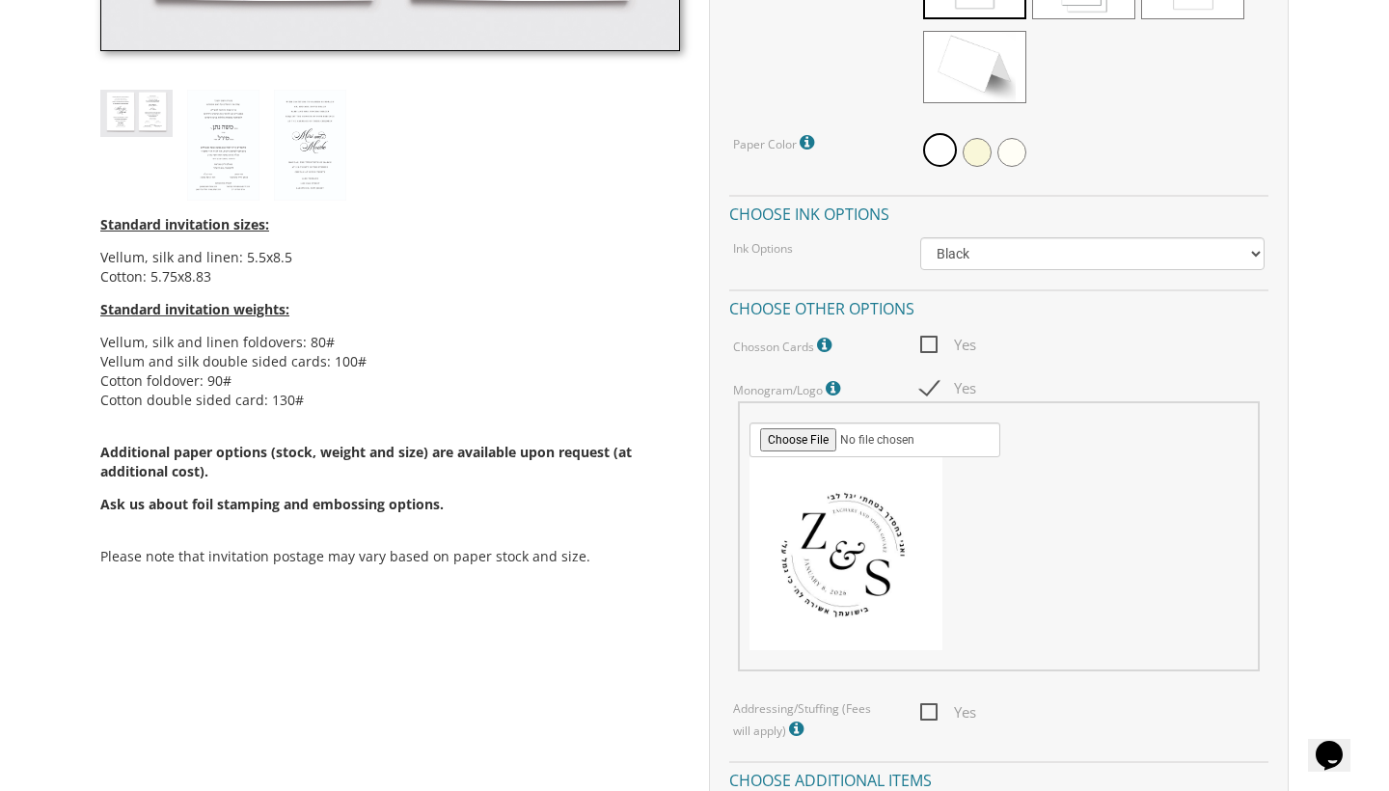
click at [784, 430] on input "file" at bounding box center [875, 440] width 251 height 35
click at [835, 383] on icon at bounding box center [835, 388] width 19 height 17
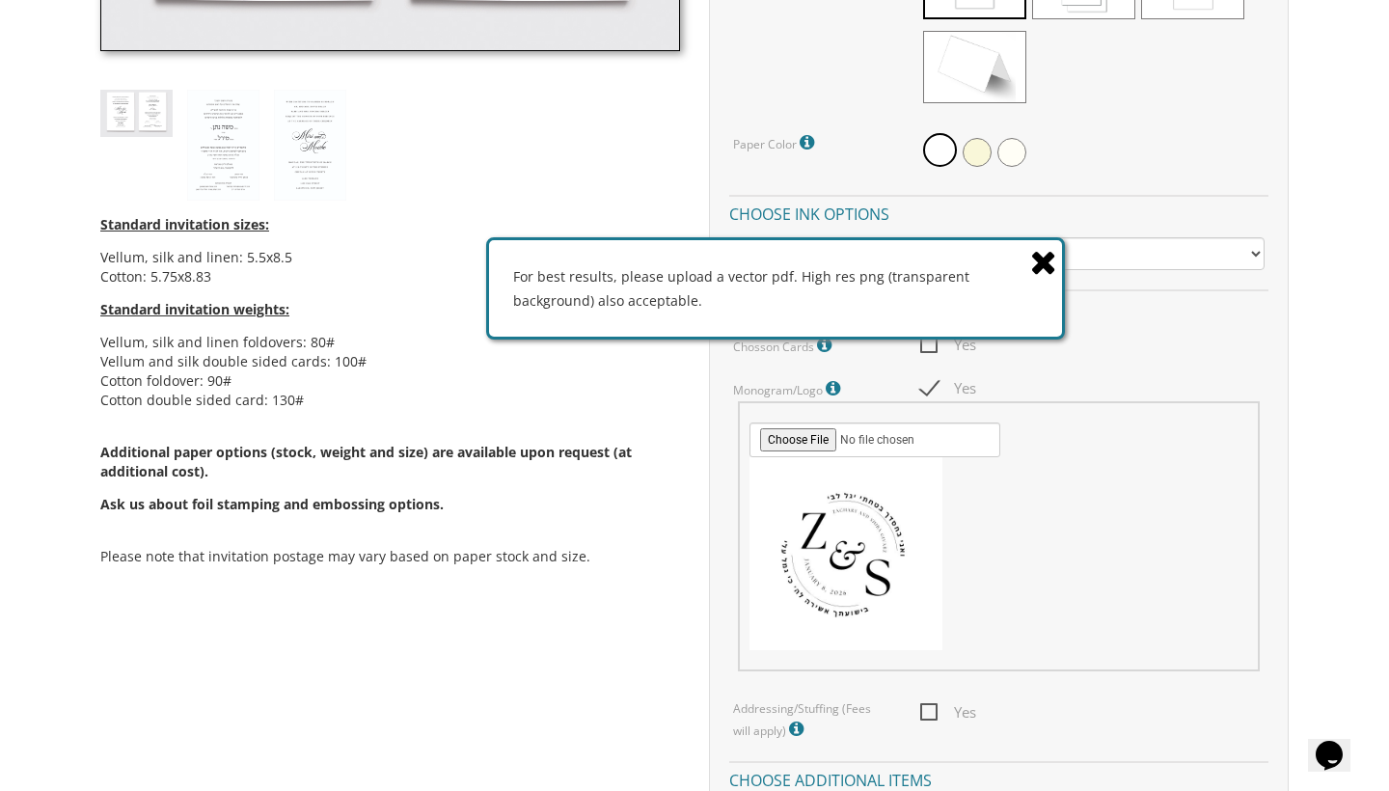
click at [803, 382] on label "Monogram/Logo For best results, please upload a vector pdf. High res png (trans…" at bounding box center [789, 388] width 112 height 25
click at [1050, 265] on icon at bounding box center [1043, 262] width 27 height 34
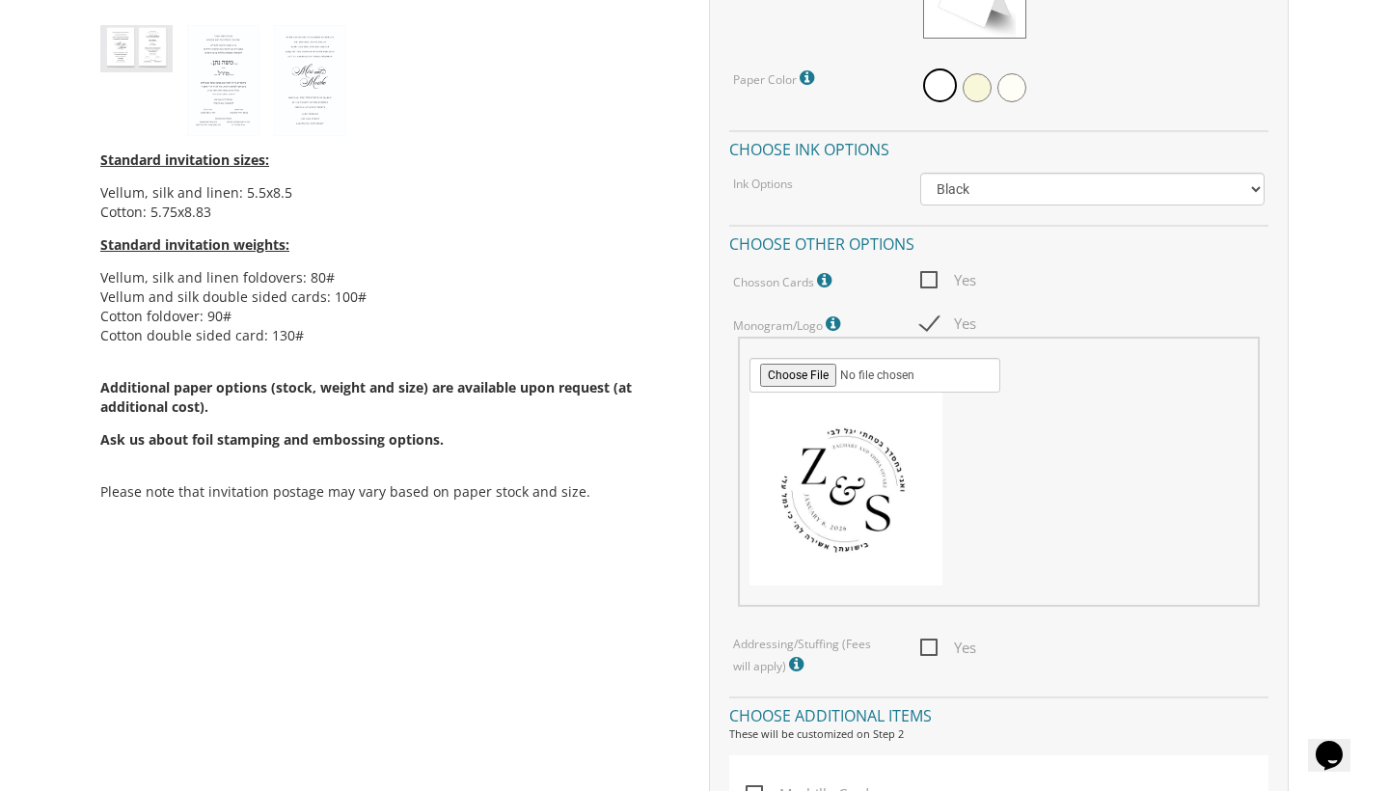
scroll to position [968, 0]
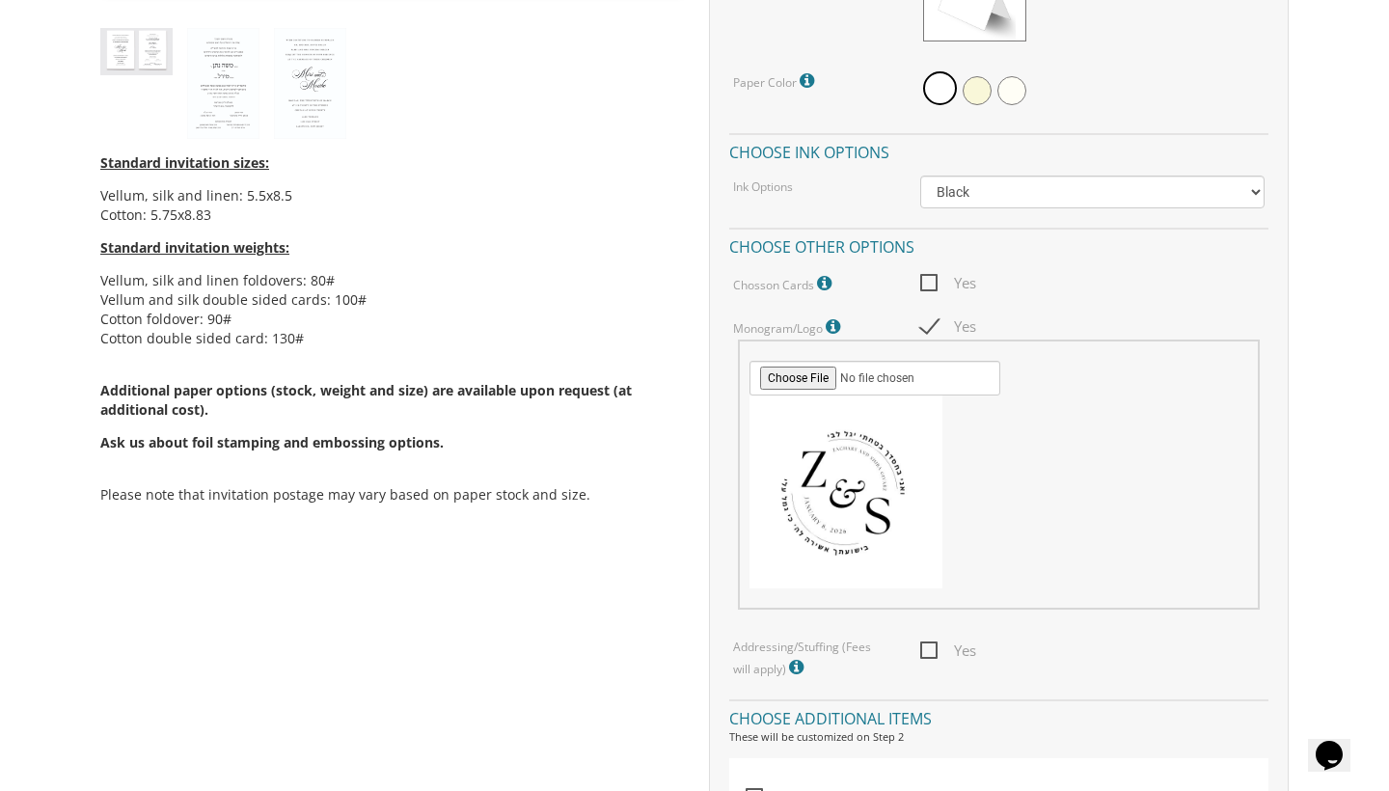
click at [816, 246] on h4 "Choose other options" at bounding box center [998, 245] width 539 height 34
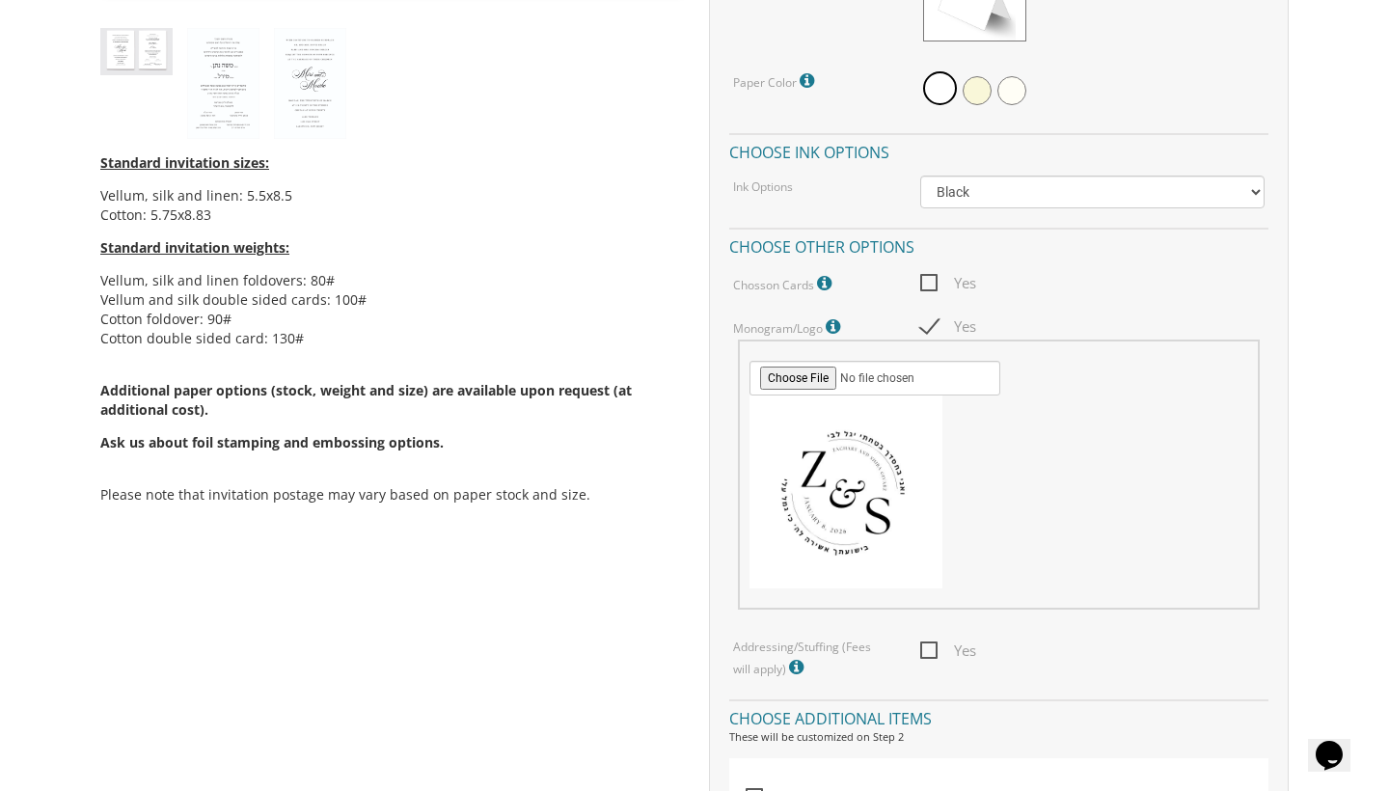
click at [927, 248] on h4 "Choose other options" at bounding box center [998, 245] width 539 height 34
click at [910, 248] on h4 "Choose other options" at bounding box center [998, 245] width 539 height 34
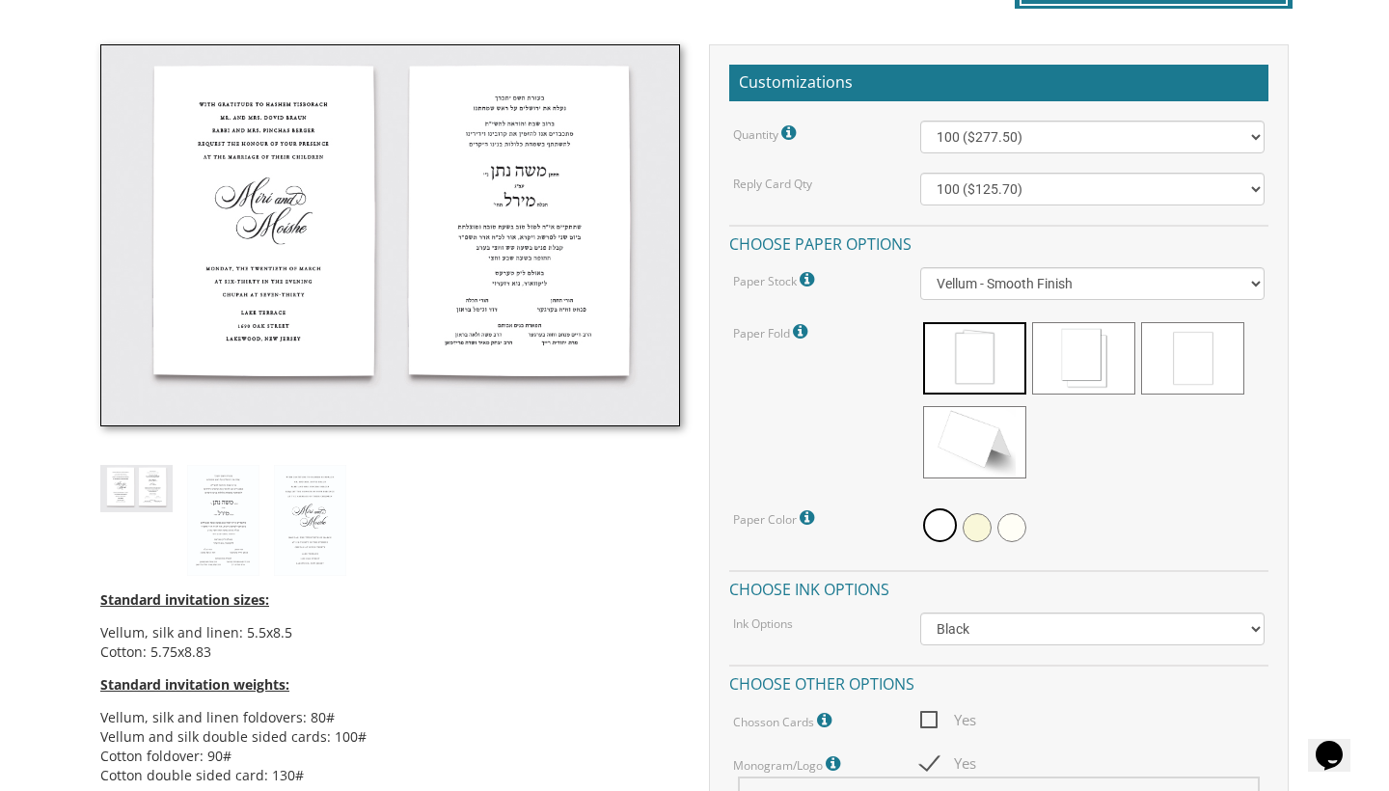
click at [855, 422] on div "Paper Fold Please note: Cotton double sided cards are slightly cheaper than the…" at bounding box center [999, 402] width 561 height 167
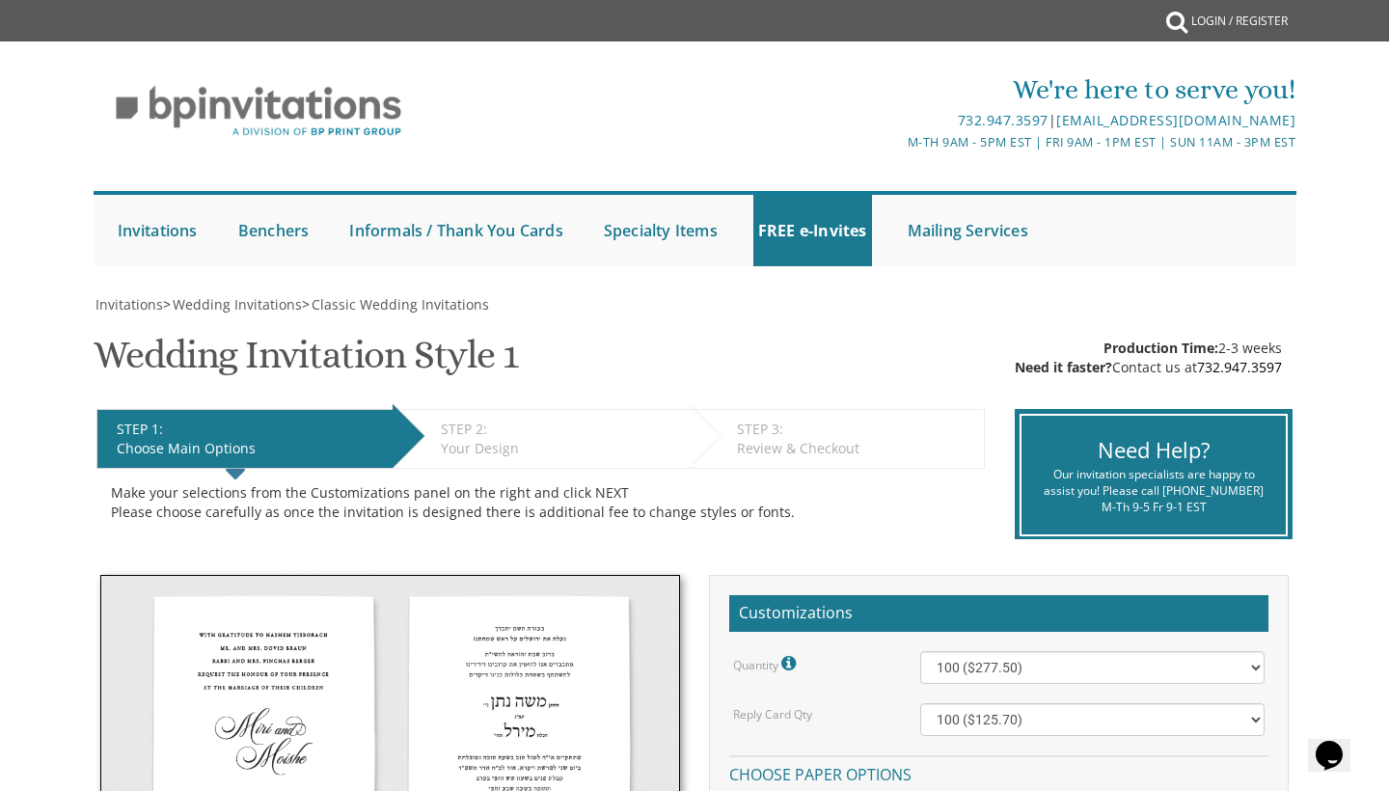
scroll to position [0, 0]
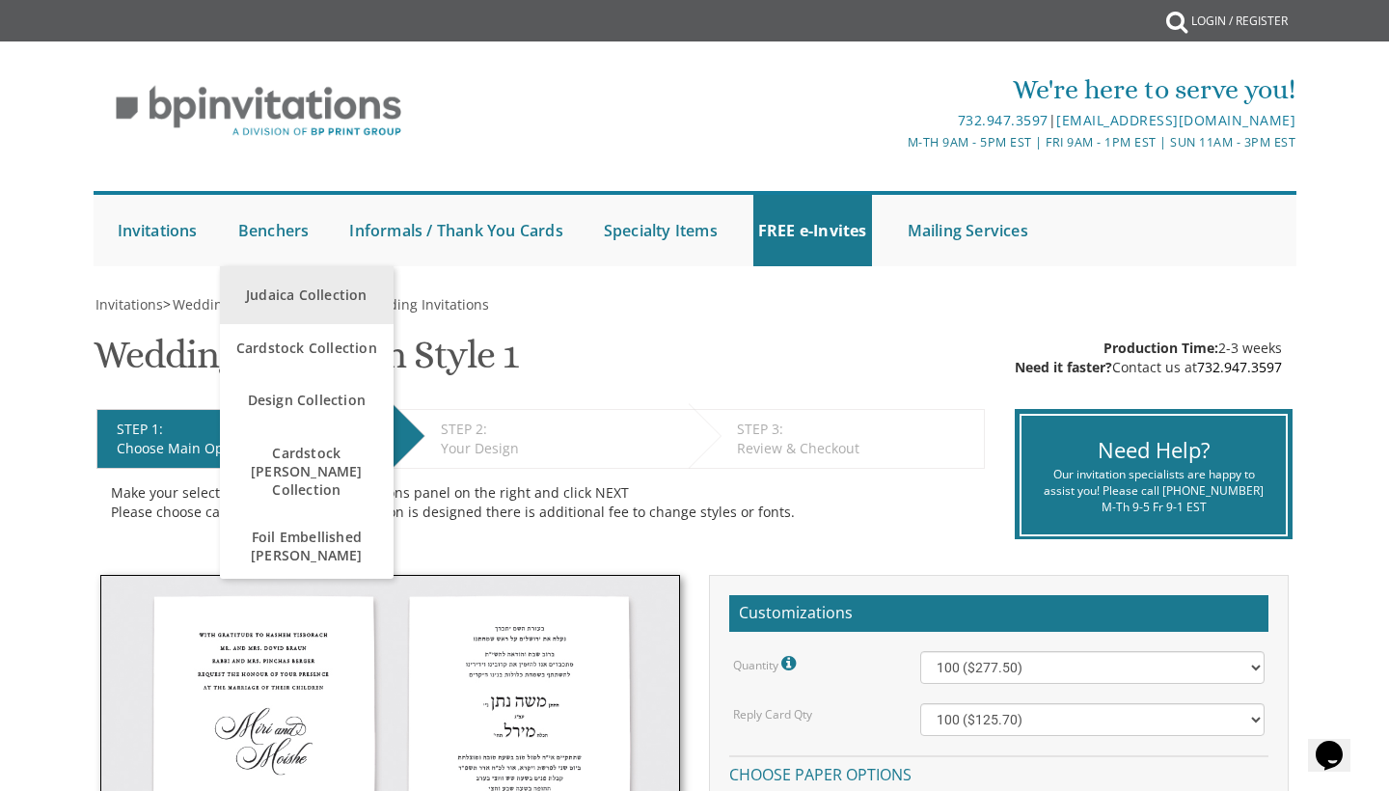
click at [282, 304] on link "Judaica Collection" at bounding box center [307, 295] width 174 height 58
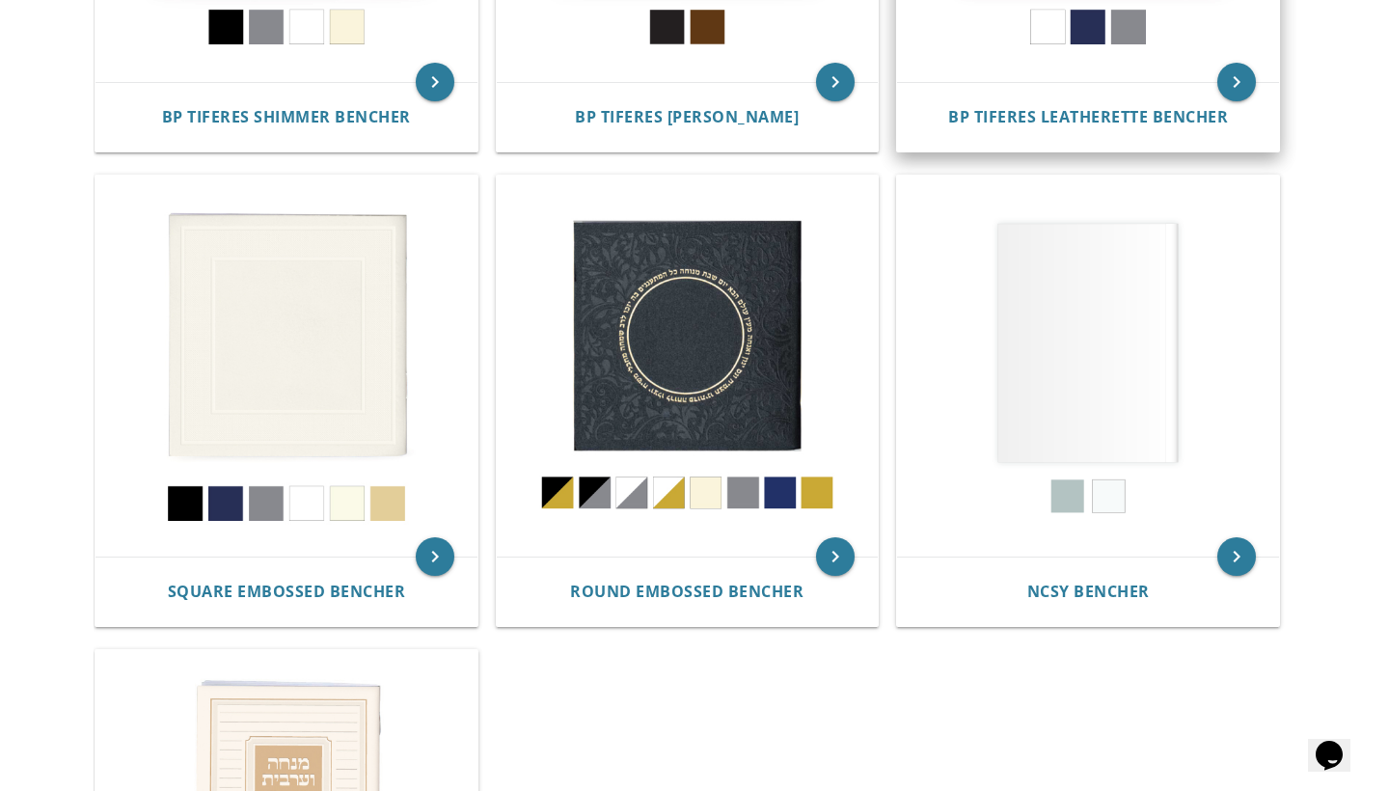
scroll to position [772, 0]
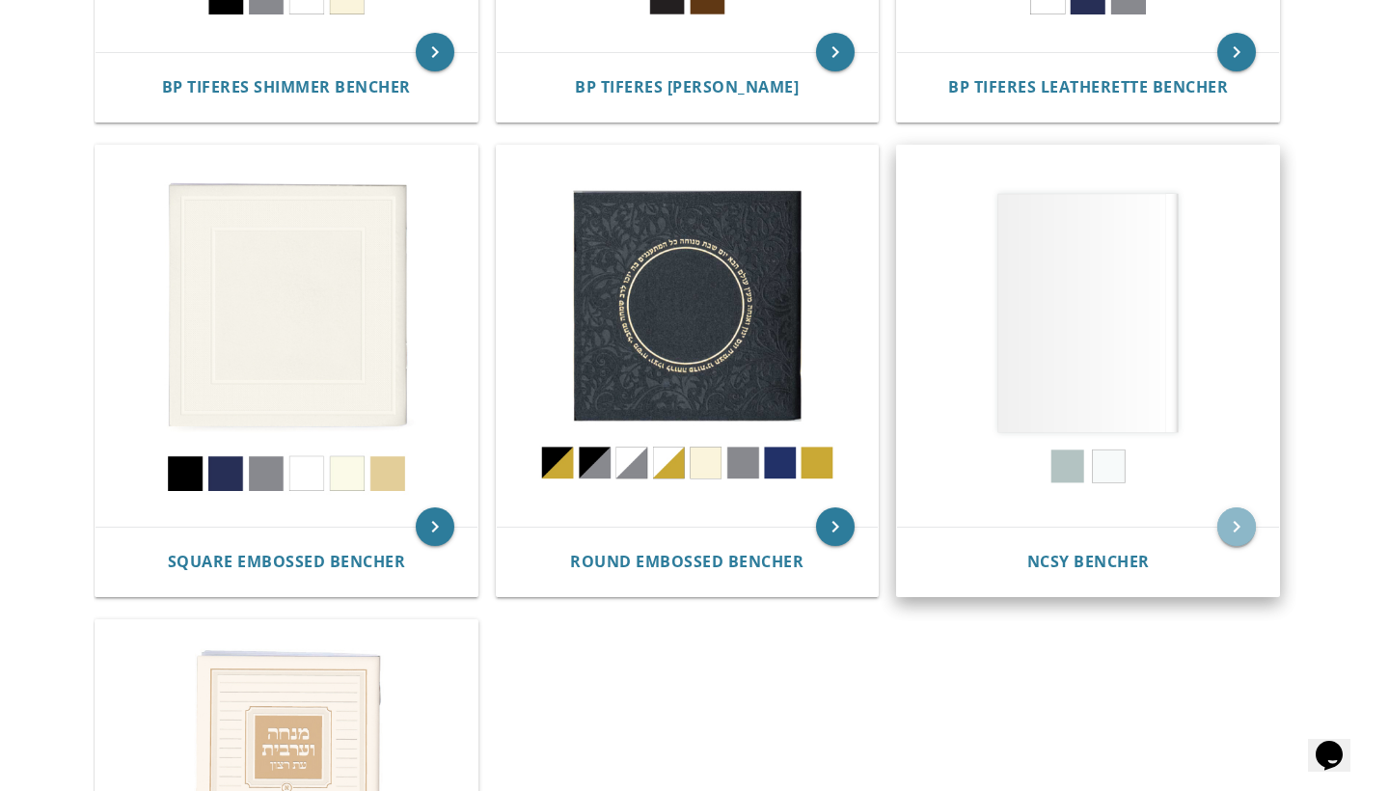
click at [1239, 515] on icon "keyboard_arrow_right" at bounding box center [1236, 526] width 39 height 39
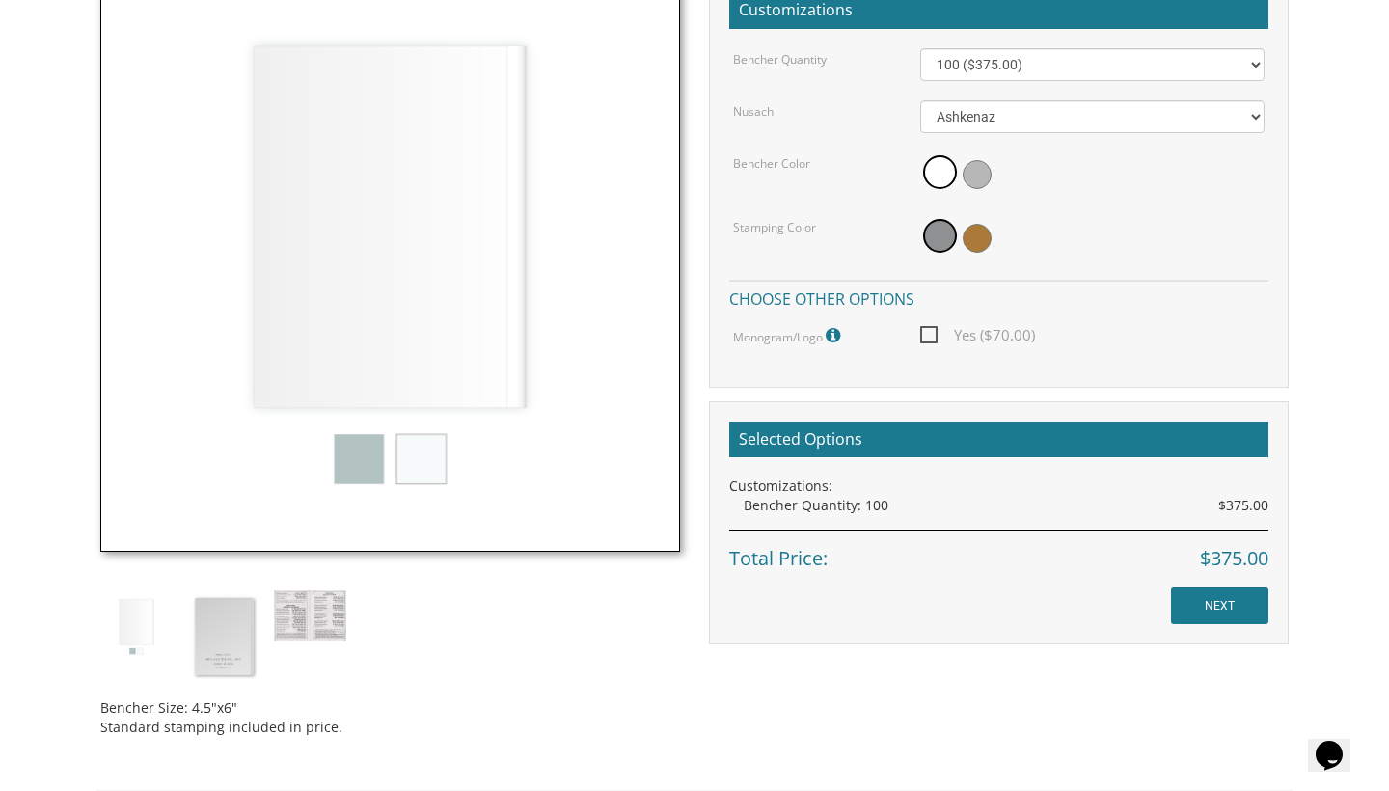
scroll to position [619, 0]
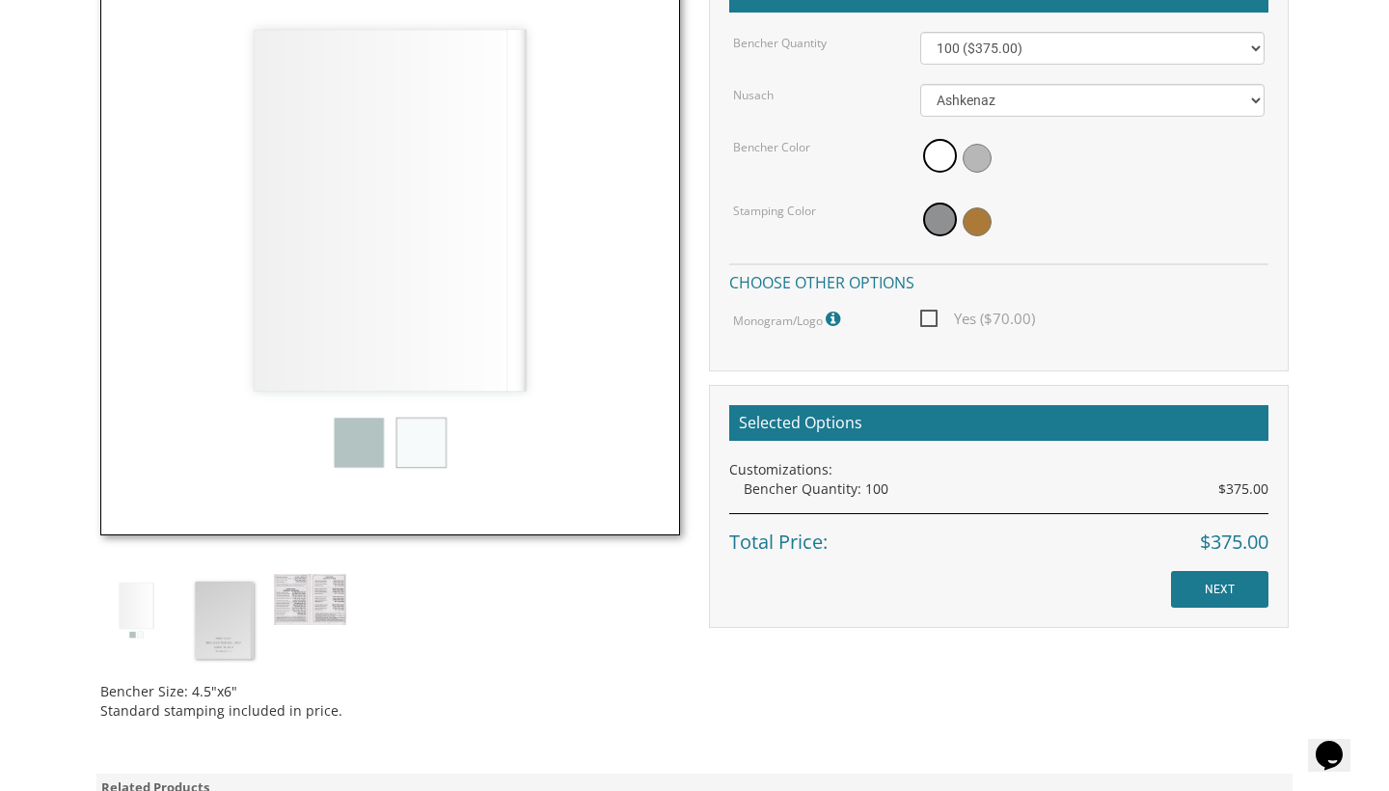
click at [931, 320] on span "Yes ($70.00)" at bounding box center [977, 319] width 115 height 24
click at [931, 320] on input "Yes ($70.00)" at bounding box center [926, 317] width 13 height 13
checkbox input "true"
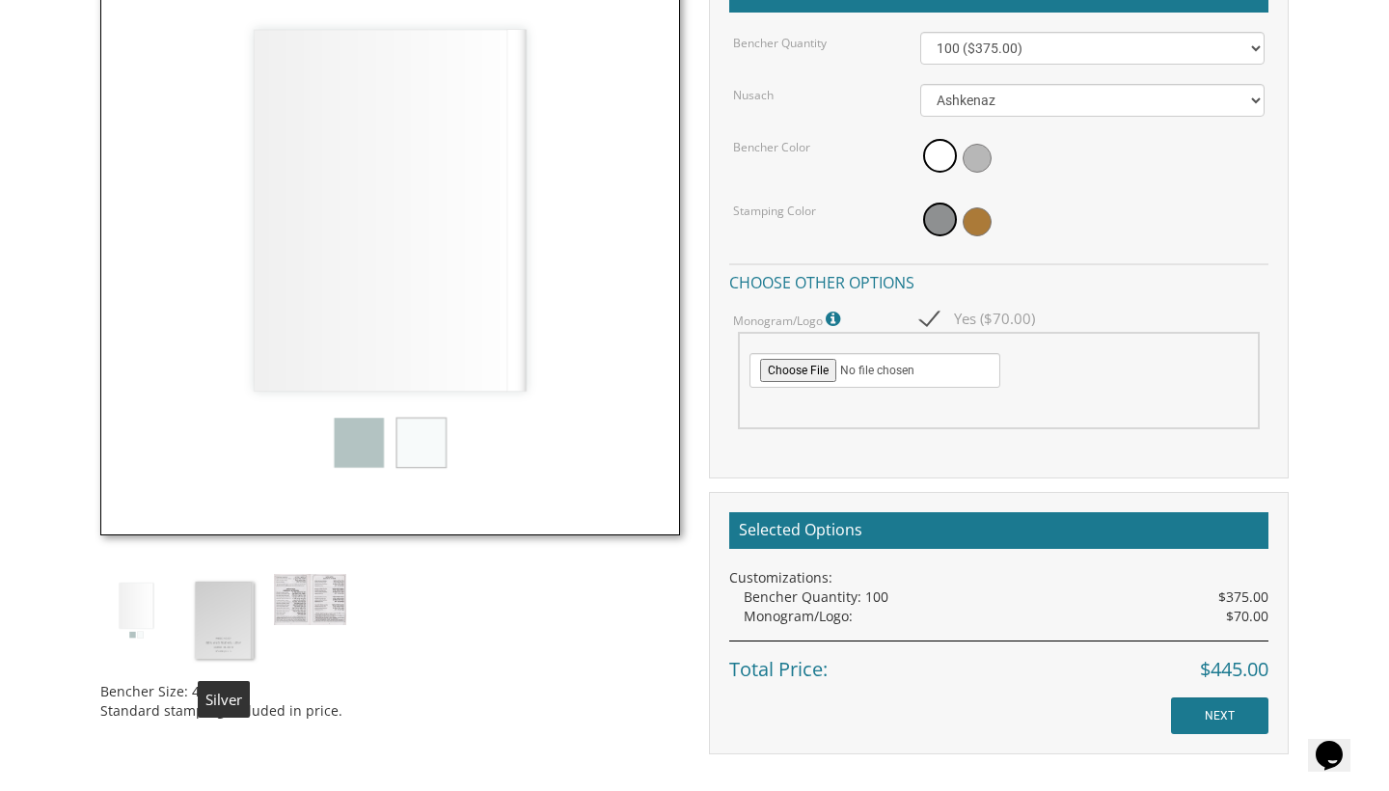
click at [219, 615] on img at bounding box center [223, 621] width 72 height 94
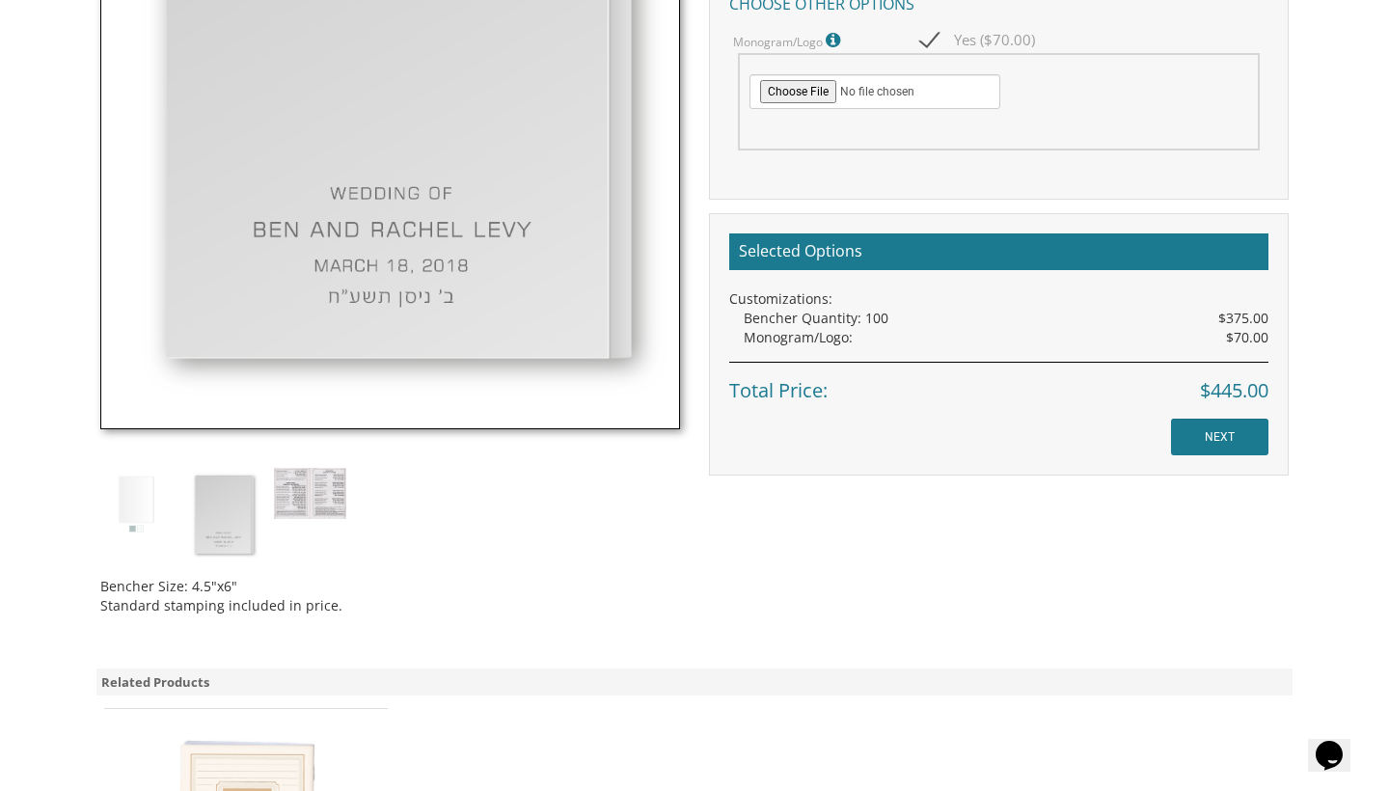
scroll to position [917, 0]
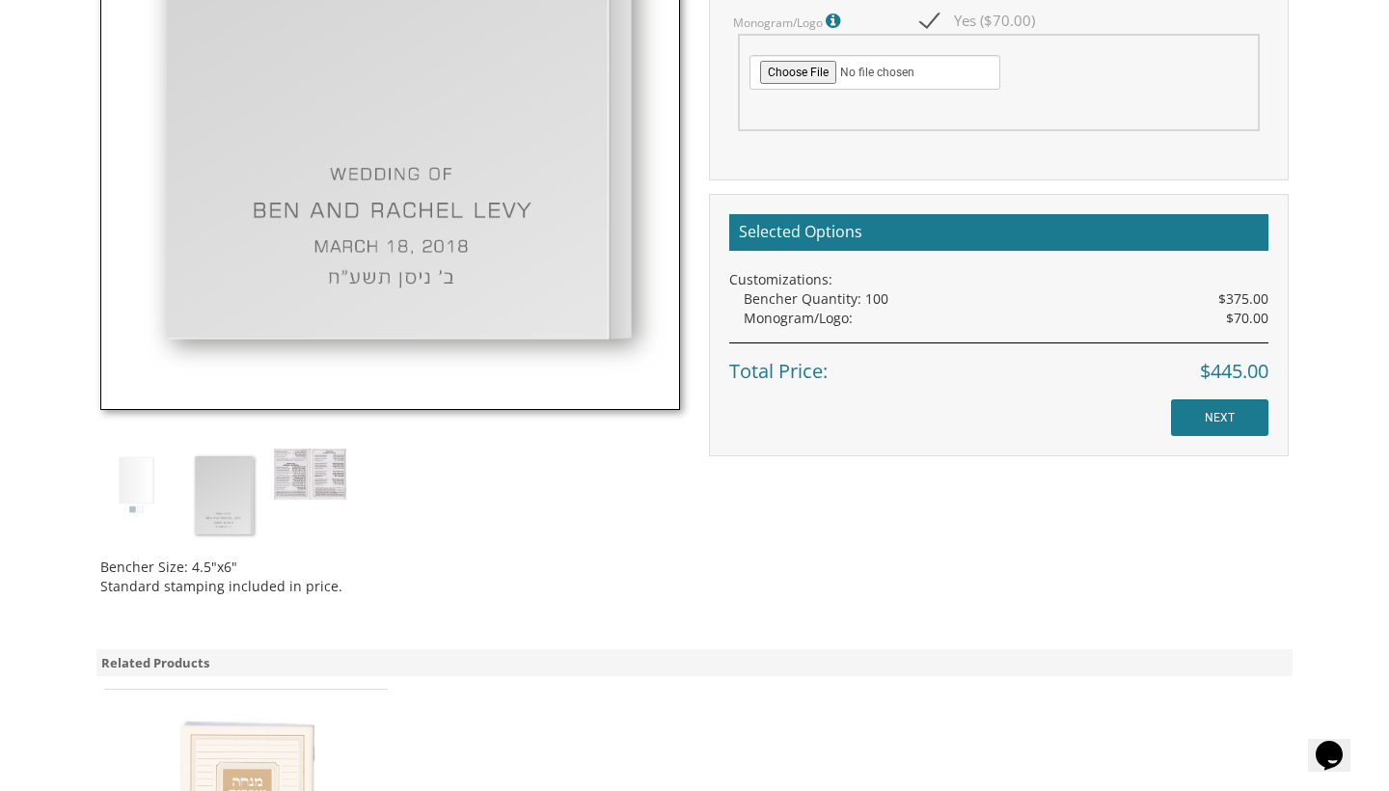
click at [129, 486] on img at bounding box center [136, 485] width 72 height 72
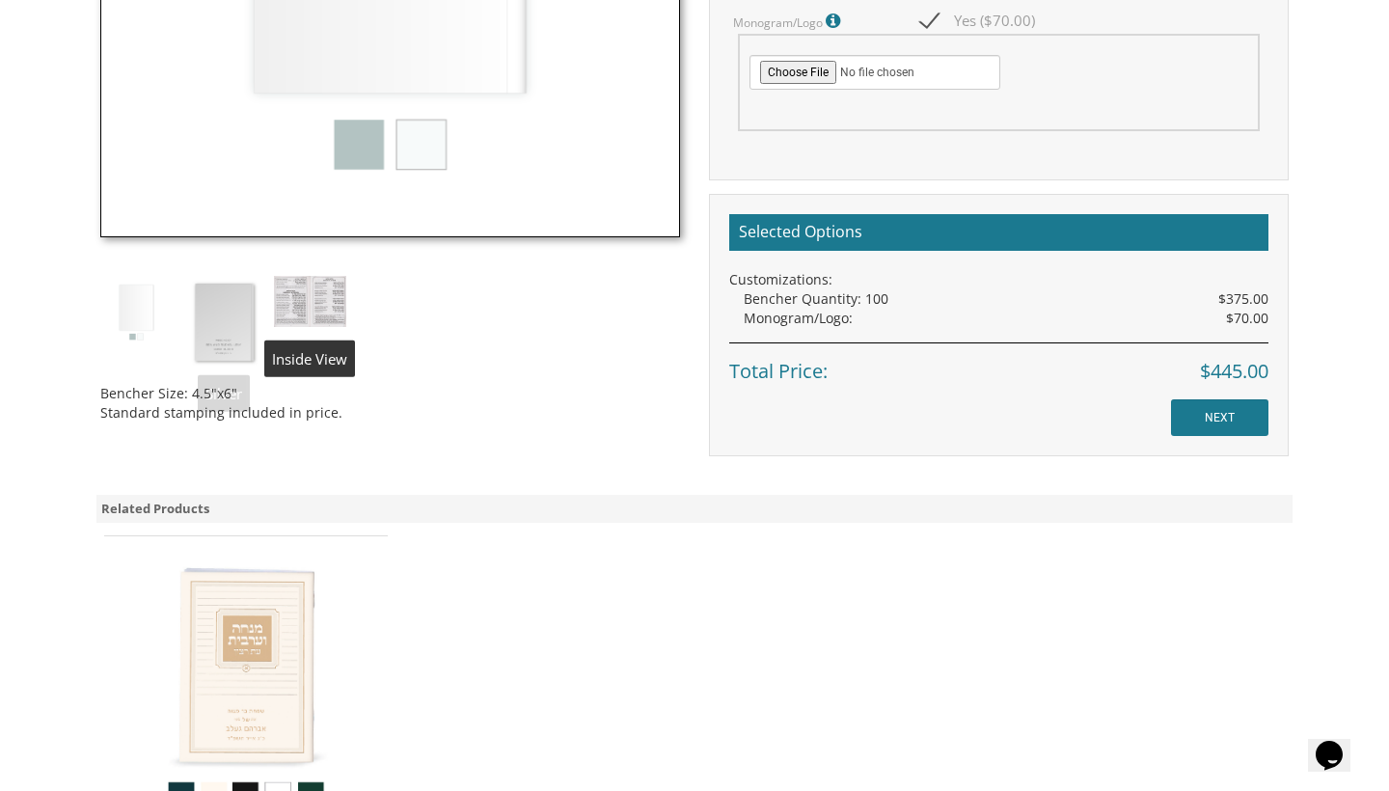
click at [304, 308] on img at bounding box center [310, 301] width 72 height 51
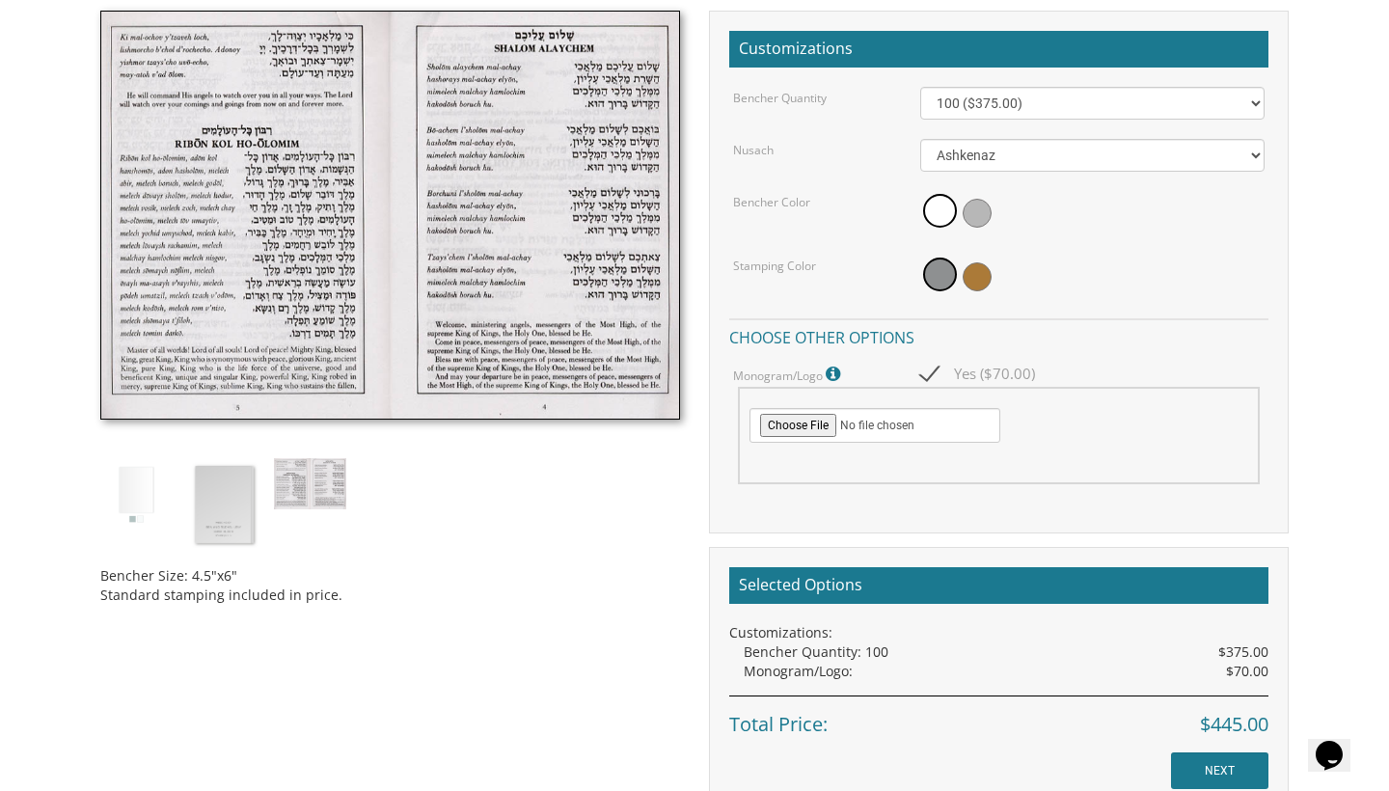
scroll to position [596, 0]
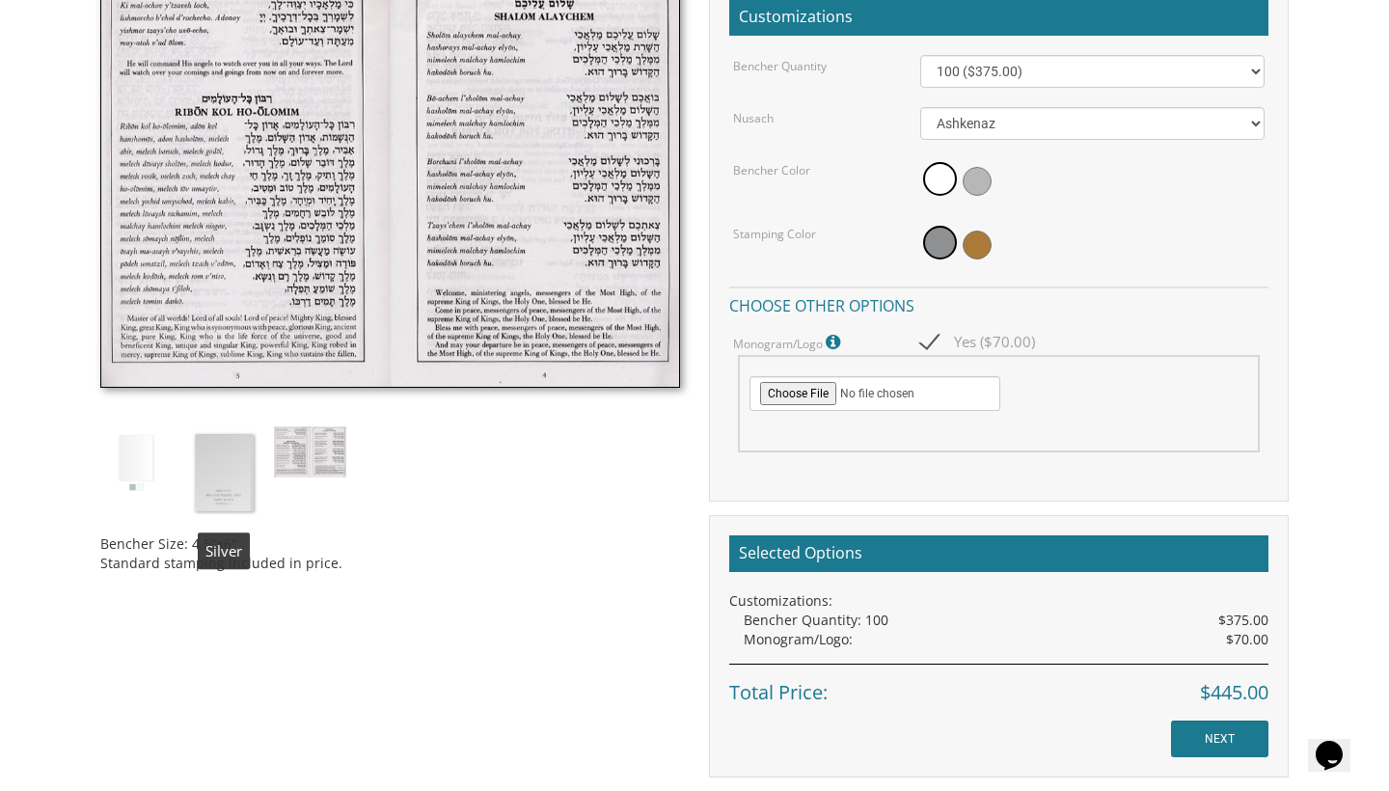
click at [238, 460] on img at bounding box center [223, 473] width 72 height 94
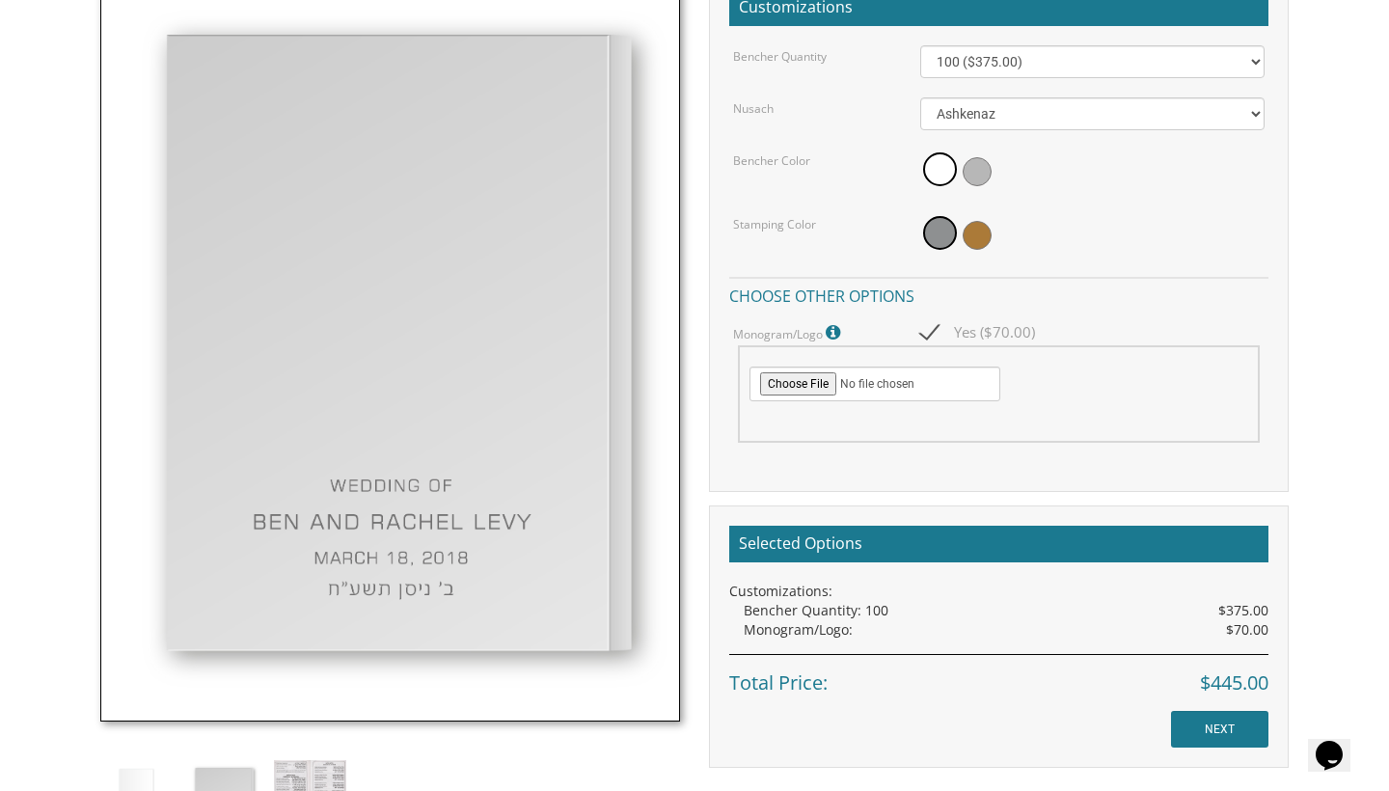
scroll to position [594, 0]
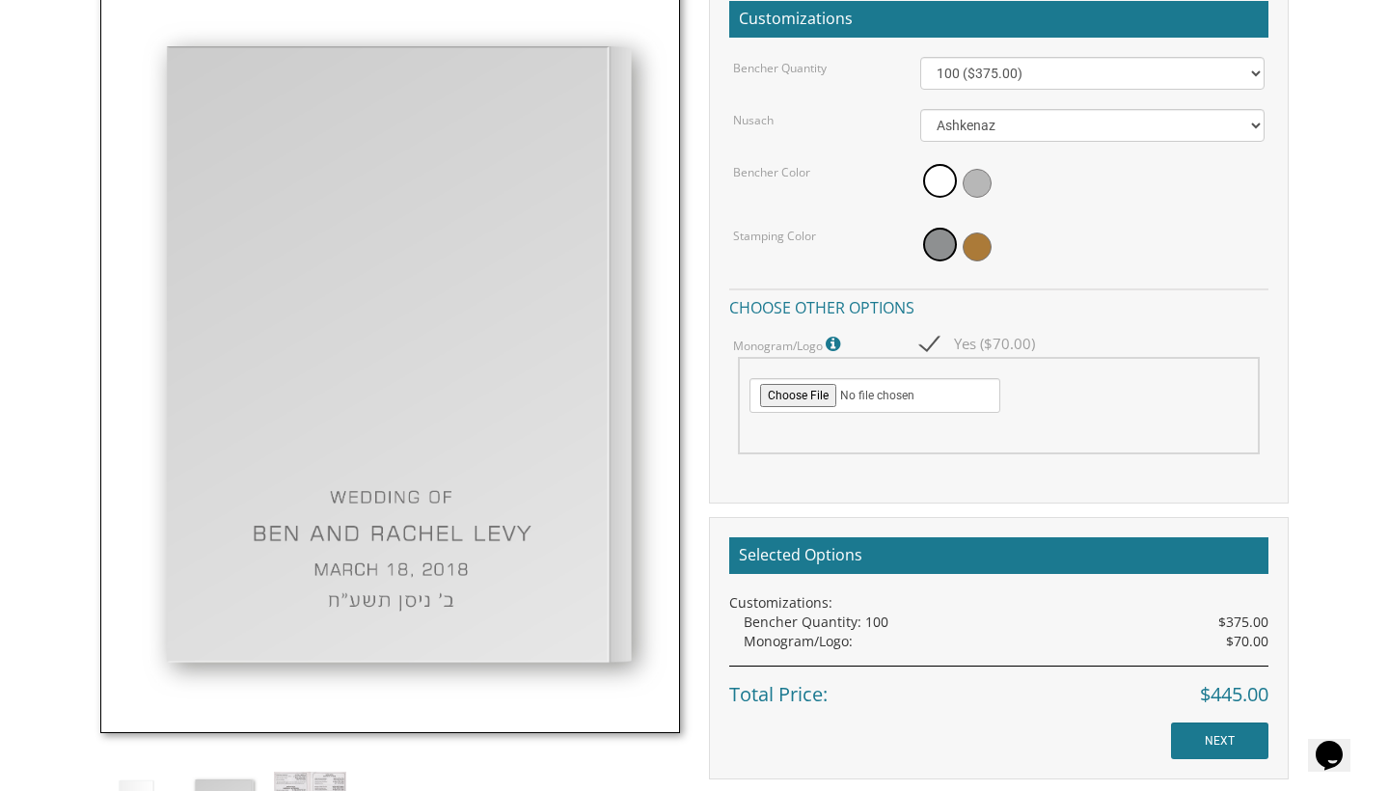
click at [934, 519] on div "Selected Options Customizations: Bencher Quantity: 100 $375.00 Monogram/Logo: $…" at bounding box center [999, 648] width 580 height 262
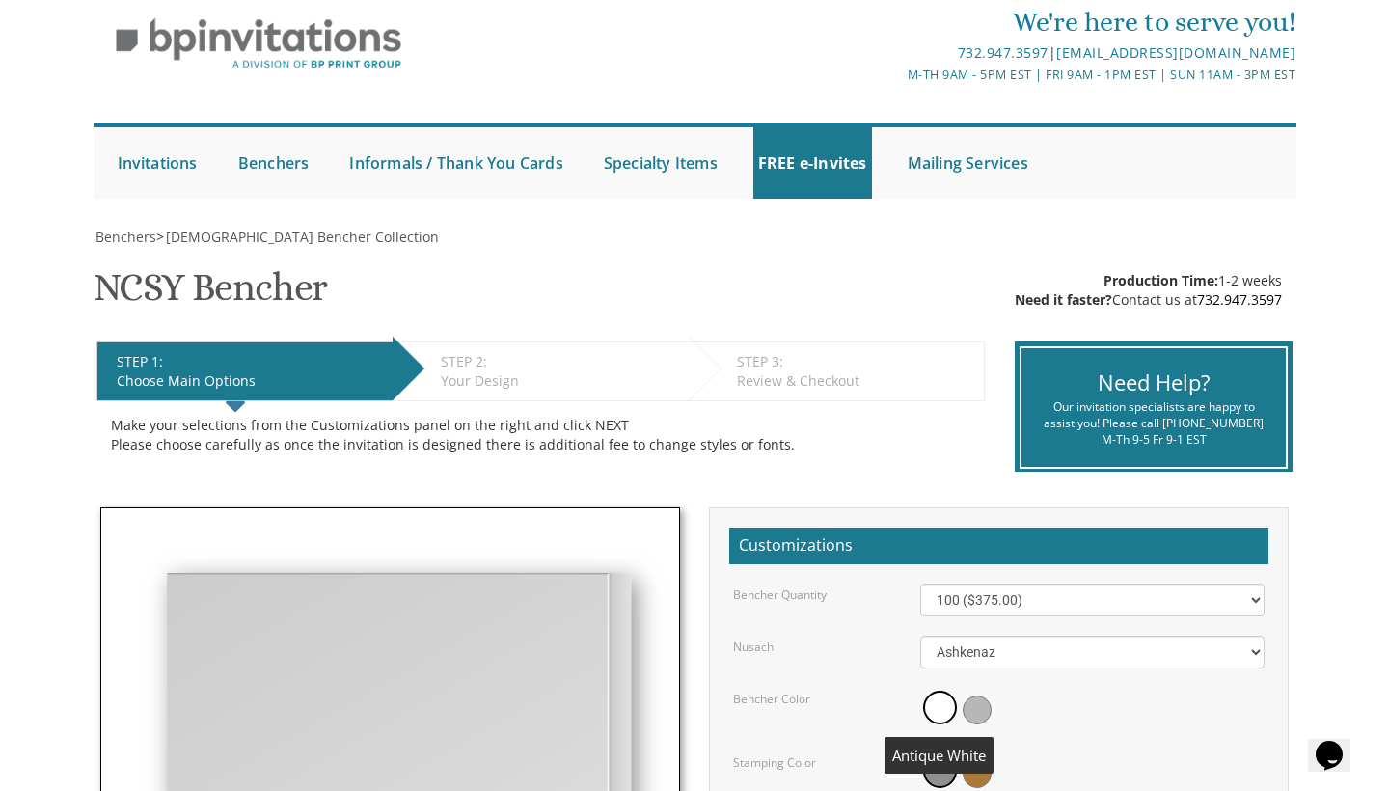
scroll to position [40, 0]
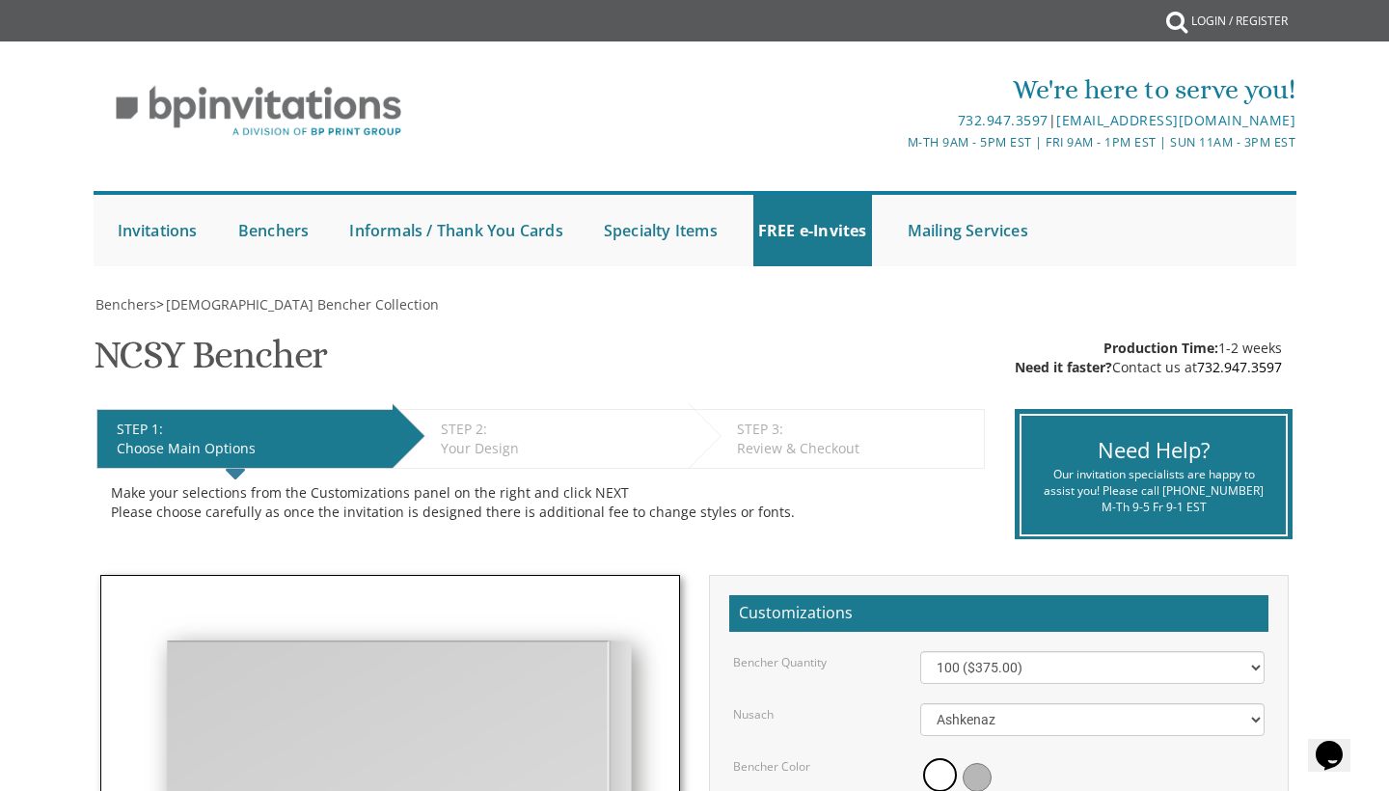
scroll to position [0, 0]
